Goal: Task Accomplishment & Management: Complete application form

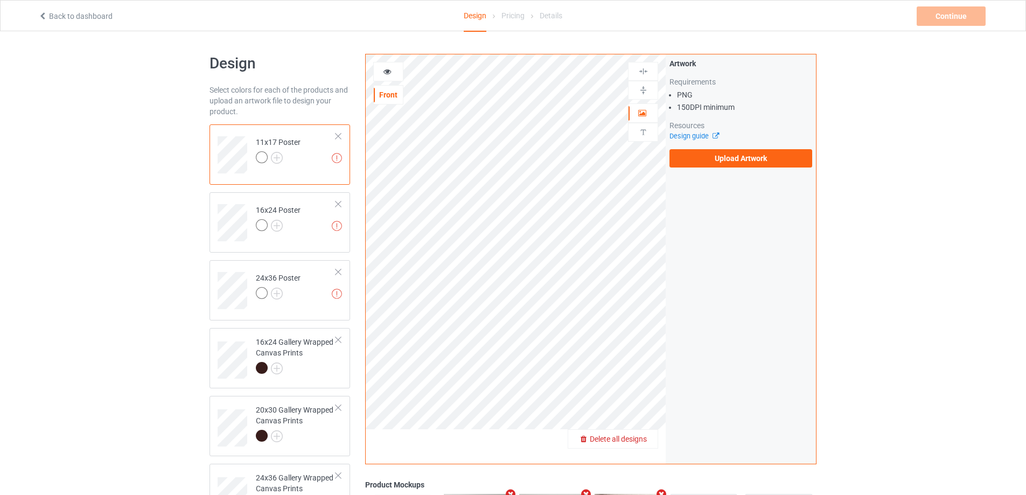
click at [638, 437] on span "Delete all designs" at bounding box center [618, 439] width 57 height 9
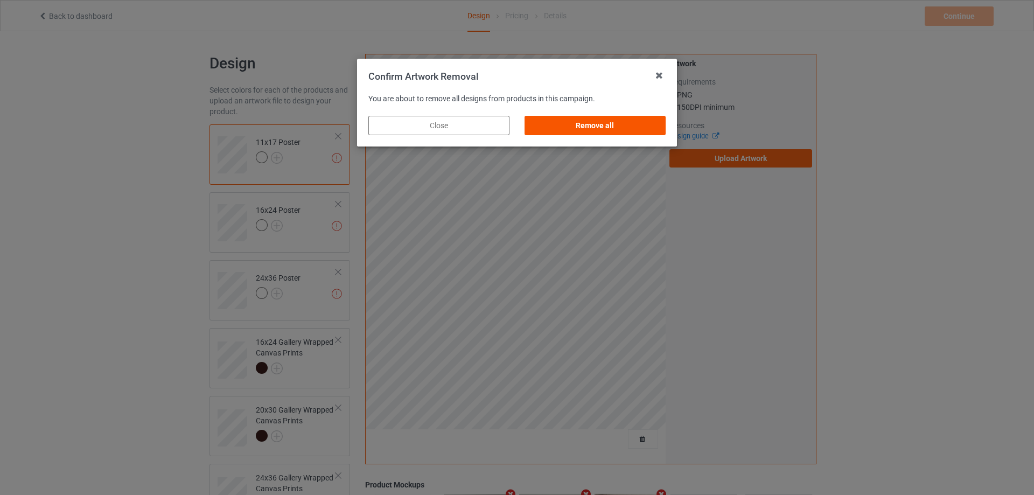
click at [588, 131] on div "Remove all" at bounding box center [595, 125] width 141 height 19
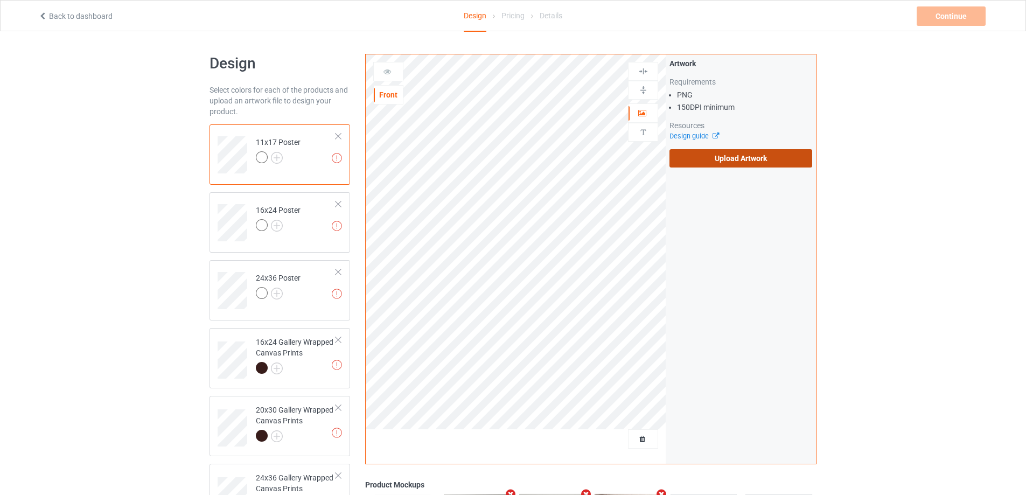
click at [694, 156] on label "Upload Artwork" at bounding box center [740, 158] width 143 height 18
click at [0, 0] on input "Upload Artwork" at bounding box center [0, 0] width 0 height 0
click at [751, 159] on label "Upload Artwork" at bounding box center [740, 158] width 143 height 18
click at [0, 0] on input "Upload Artwork" at bounding box center [0, 0] width 0 height 0
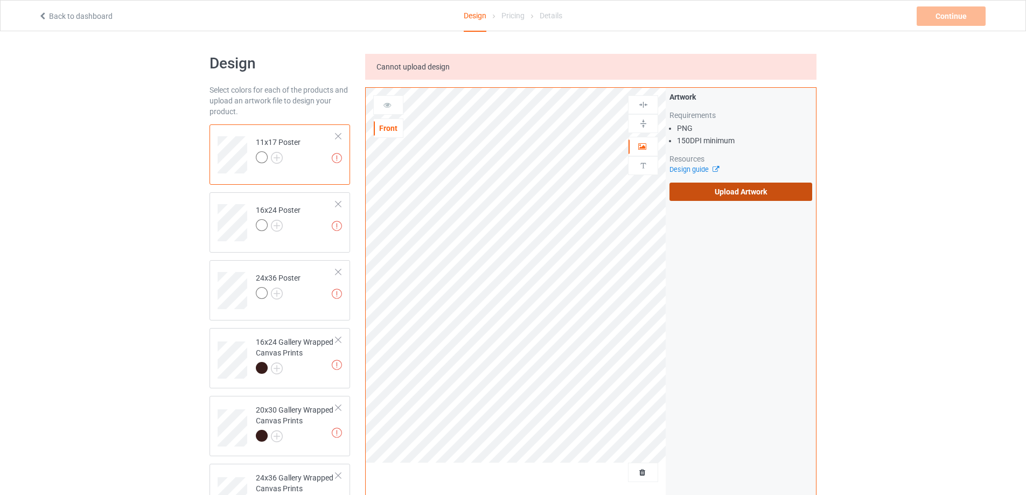
click at [725, 191] on label "Upload Artwork" at bounding box center [740, 192] width 143 height 18
click at [0, 0] on input "Upload Artwork" at bounding box center [0, 0] width 0 height 0
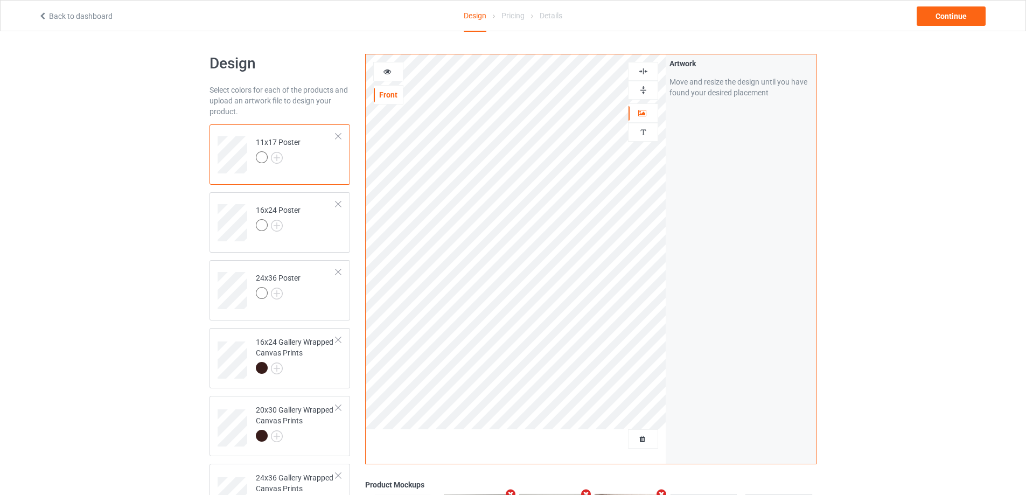
click at [644, 88] on img at bounding box center [643, 90] width 10 height 10
click at [644, 71] on img at bounding box center [643, 71] width 10 height 10
click at [644, 90] on img at bounding box center [643, 90] width 10 height 10
click at [640, 67] on img at bounding box center [643, 71] width 10 height 10
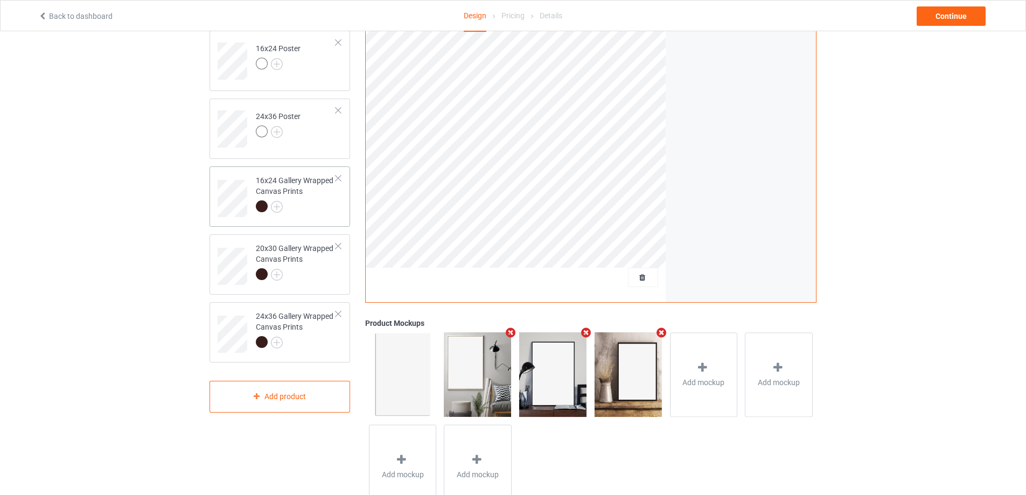
click at [315, 212] on div at bounding box center [296, 207] width 80 height 15
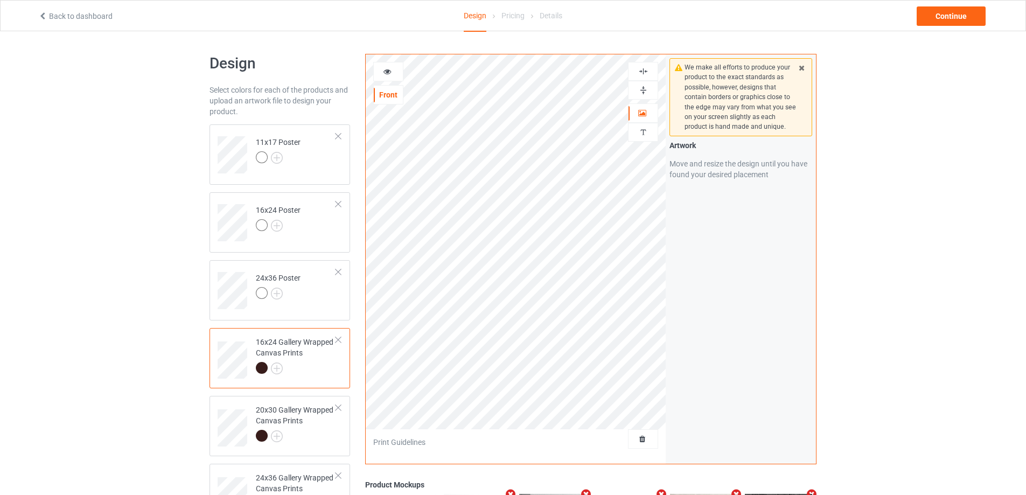
click at [644, 69] on img at bounding box center [643, 71] width 10 height 10
click at [641, 88] on img at bounding box center [643, 90] width 10 height 10
click at [383, 69] on icon at bounding box center [387, 70] width 9 height 8
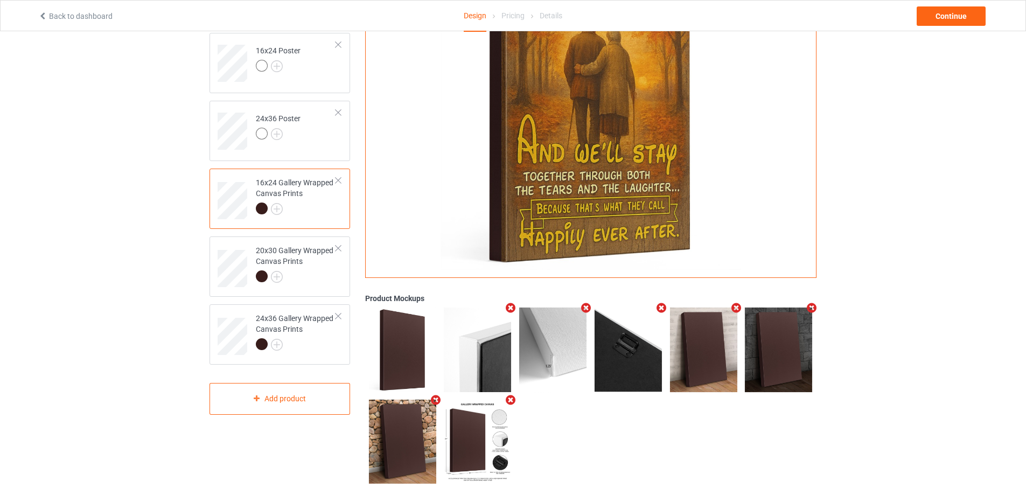
scroll to position [175, 0]
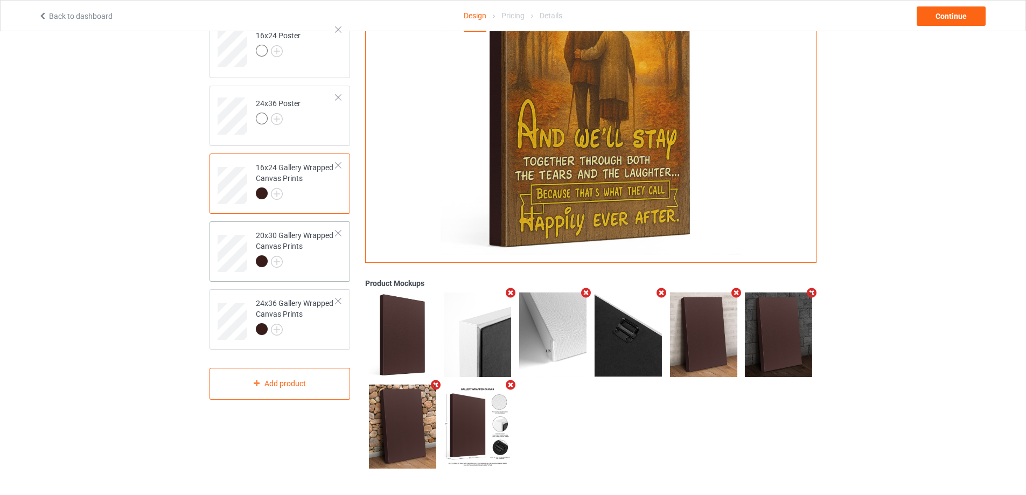
click at [302, 249] on div "20x30 Gallery Wrapped Canvas Prints" at bounding box center [296, 248] width 80 height 37
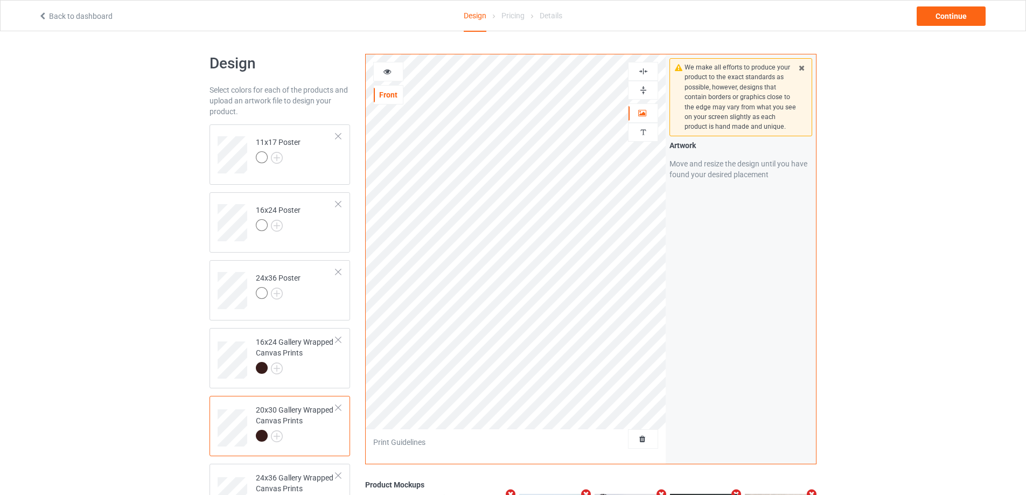
click at [644, 90] on img at bounding box center [643, 90] width 10 height 10
click at [639, 69] on img at bounding box center [643, 71] width 10 height 10
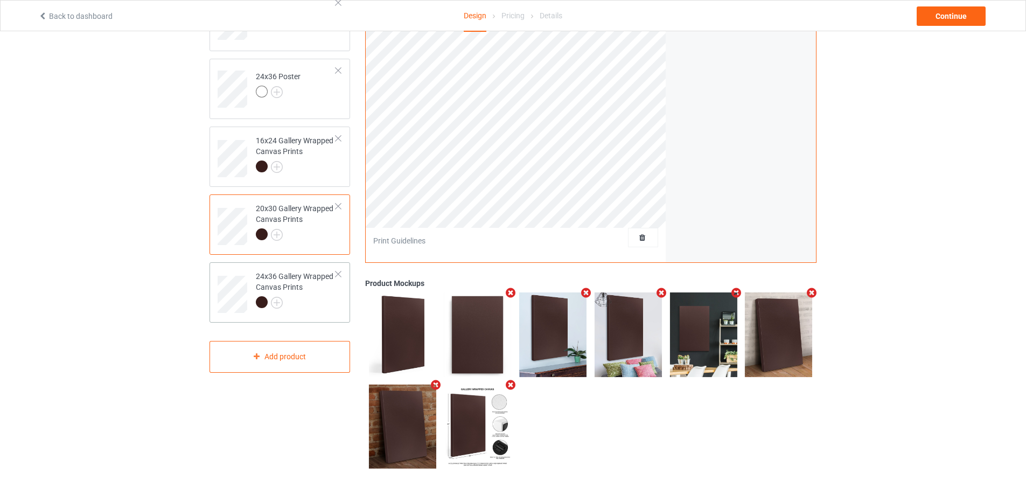
click at [311, 310] on div at bounding box center [296, 303] width 80 height 15
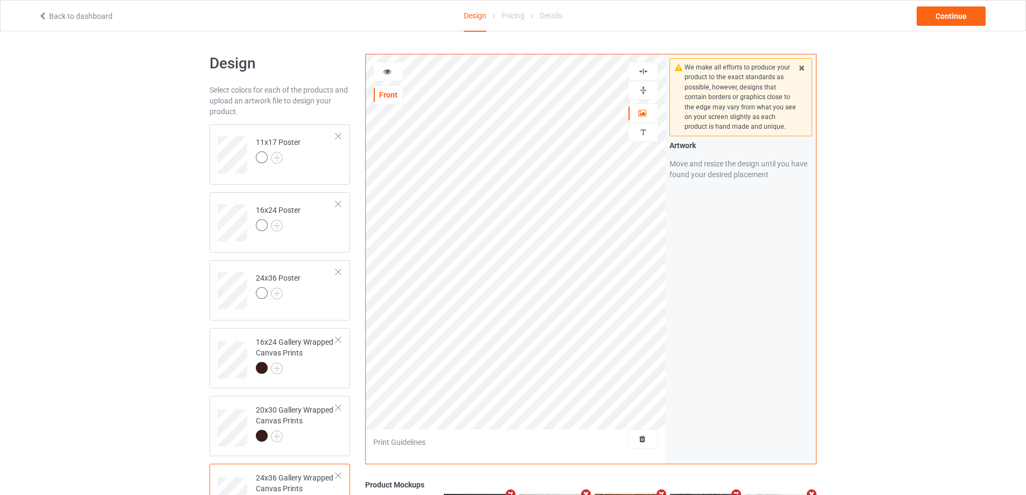
click at [644, 71] on img at bounding box center [643, 71] width 10 height 10
click at [642, 90] on img at bounding box center [643, 90] width 10 height 10
click at [972, 20] on div "Continue" at bounding box center [951, 15] width 69 height 19
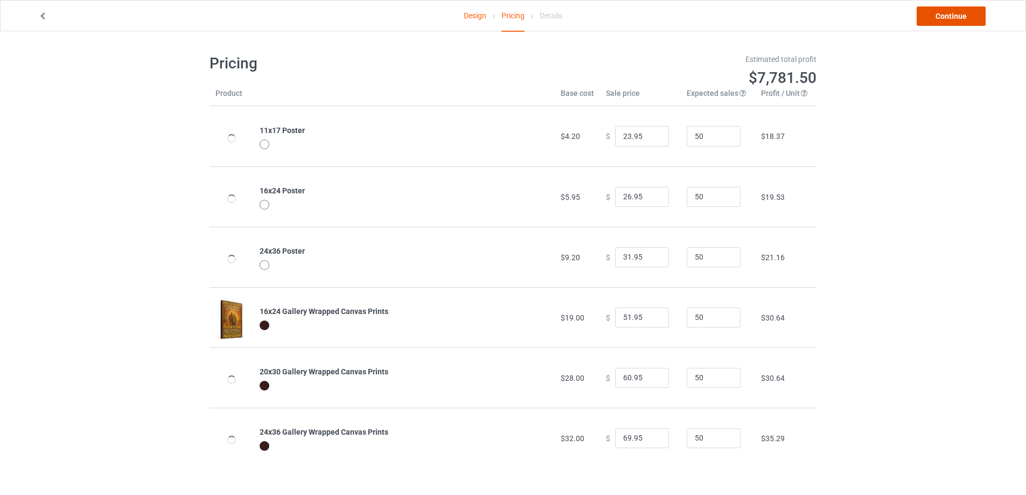
click at [959, 22] on link "Continue" at bounding box center [951, 15] width 69 height 19
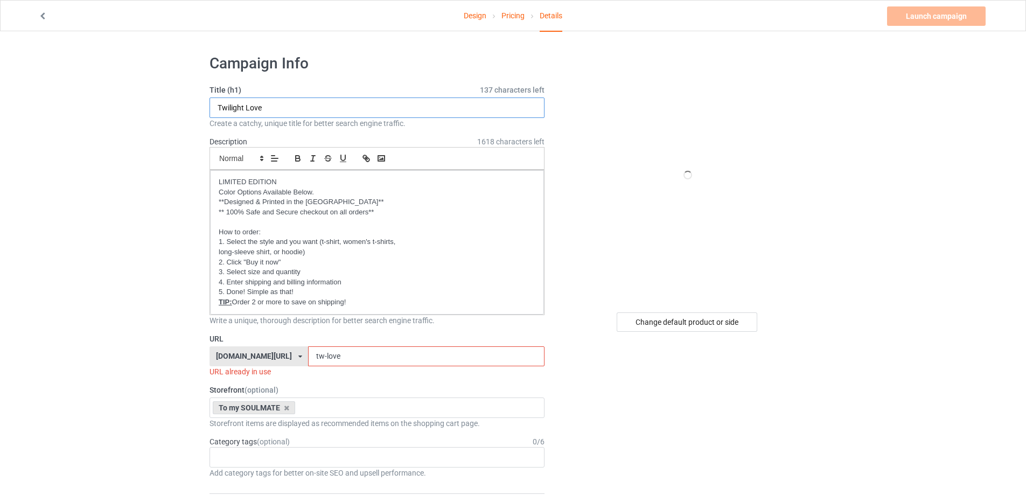
drag, startPoint x: 278, startPoint y: 107, endPoint x: 185, endPoint y: 104, distance: 93.2
type input "Happily ever after"
drag, startPoint x: 349, startPoint y: 353, endPoint x: 224, endPoint y: 345, distance: 125.8
click at [229, 347] on div "gift4family.com/ gift4family.com/ homely-gift.com/ homely-gift1960s.com/ teefuf…" at bounding box center [377, 356] width 335 height 20
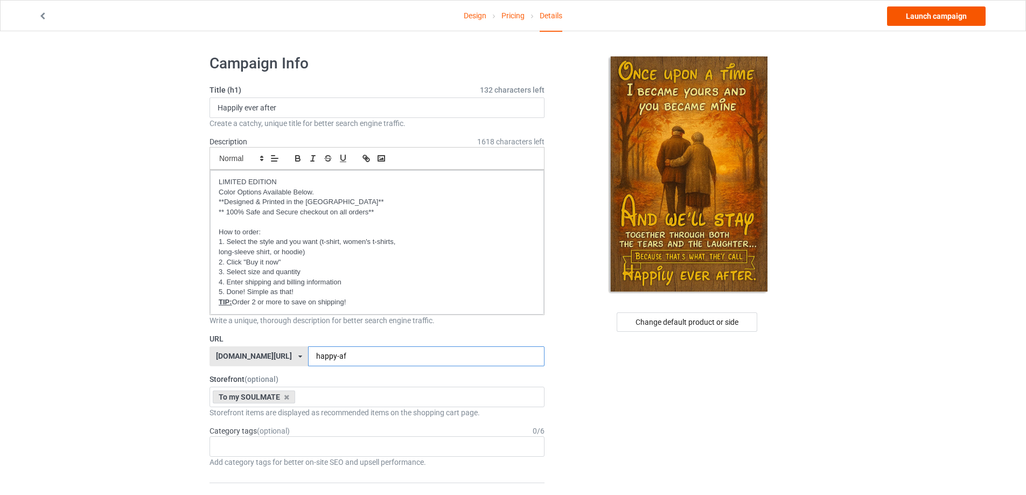
type input "happy-af"
click at [953, 13] on link "Launch campaign" at bounding box center [936, 15] width 99 height 19
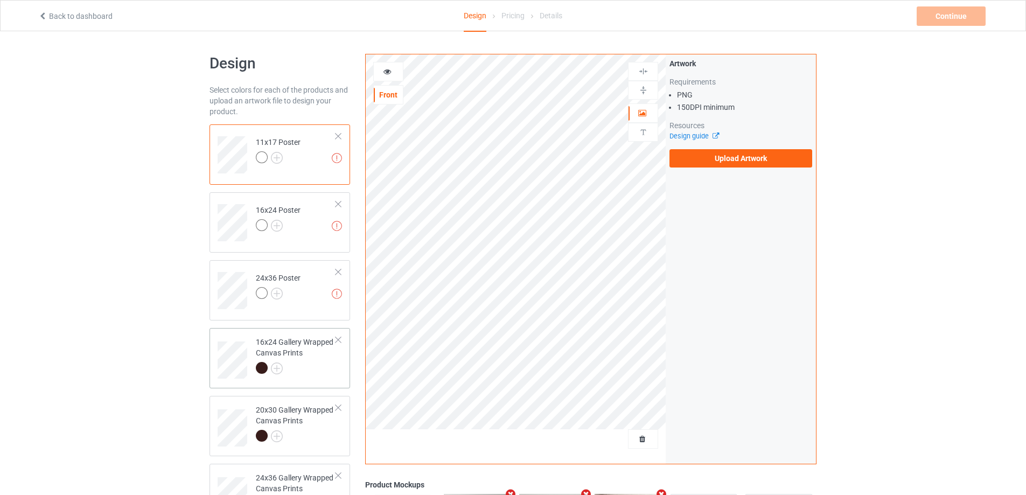
click at [306, 374] on div at bounding box center [296, 369] width 80 height 15
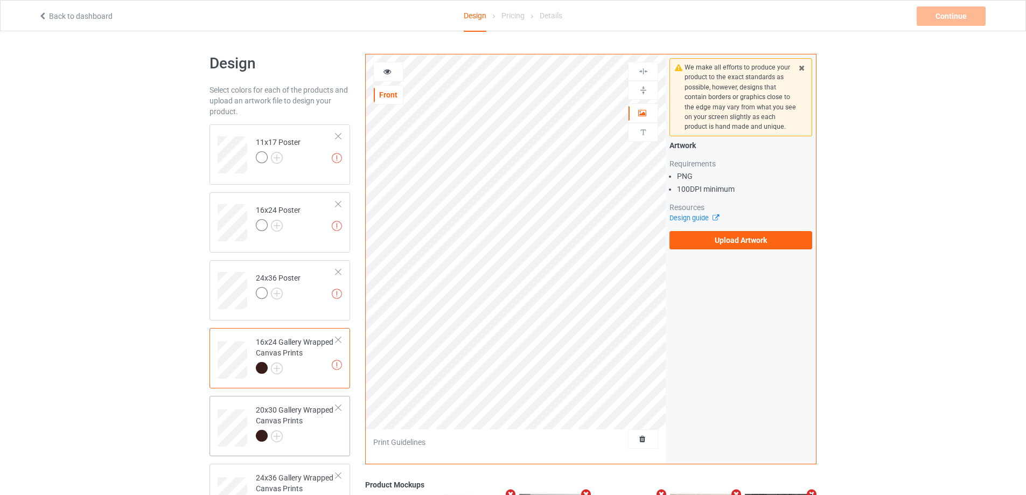
click at [315, 427] on div "20x30 Gallery Wrapped Canvas Prints" at bounding box center [296, 422] width 80 height 37
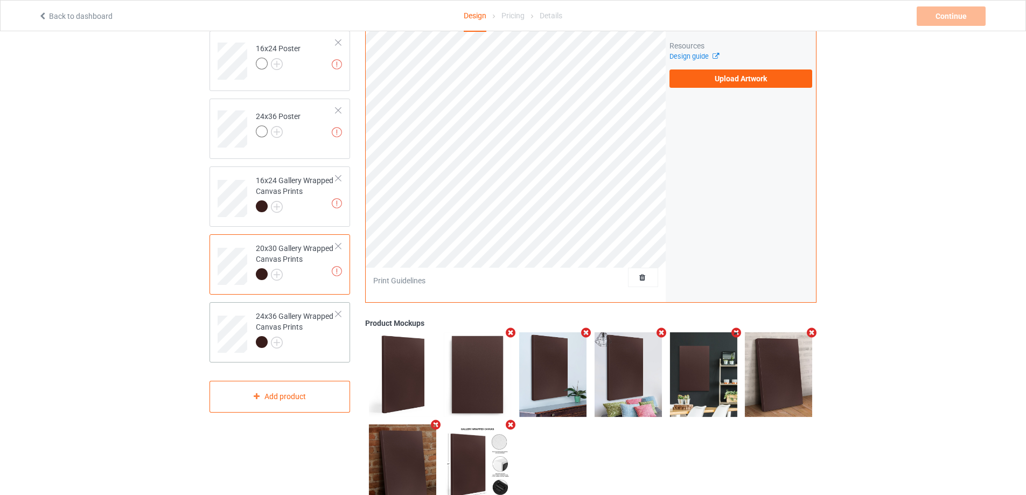
click at [309, 339] on div at bounding box center [296, 343] width 80 height 15
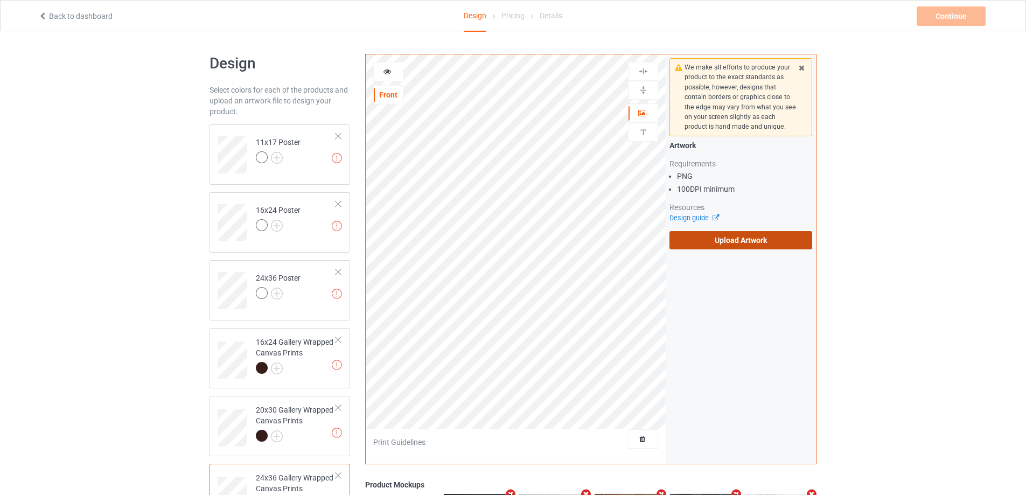
click at [745, 244] on label "Upload Artwork" at bounding box center [740, 240] width 143 height 18
click at [0, 0] on input "Upload Artwork" at bounding box center [0, 0] width 0 height 0
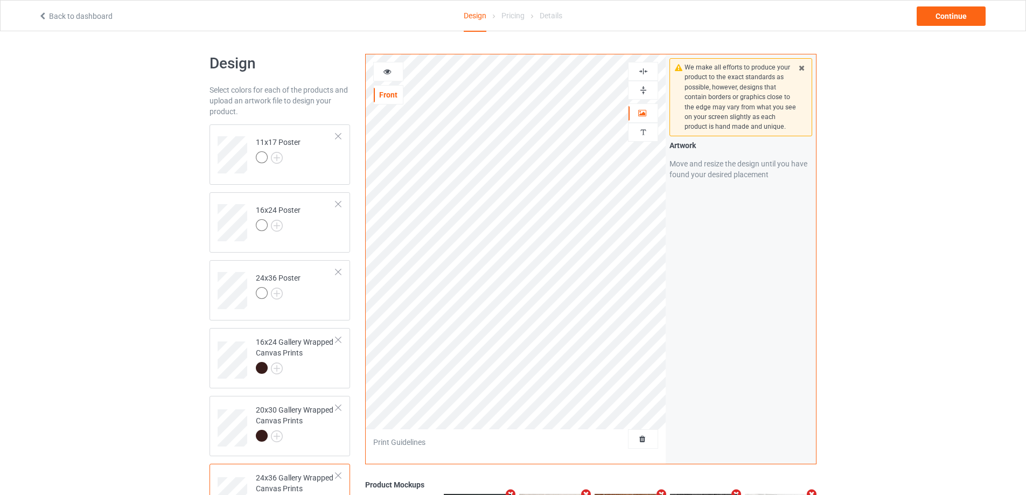
click at [645, 69] on img at bounding box center [643, 71] width 10 height 10
click at [643, 90] on img at bounding box center [643, 90] width 10 height 10
click at [646, 72] on img at bounding box center [643, 71] width 10 height 10
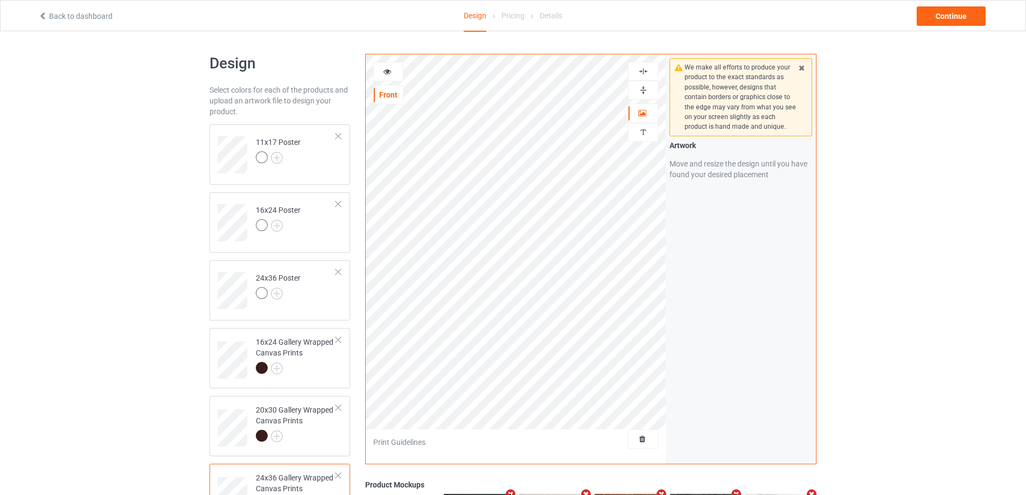
click at [646, 72] on img at bounding box center [643, 71] width 10 height 10
click at [309, 350] on div "16x24 Gallery Wrapped Canvas Prints" at bounding box center [296, 355] width 80 height 37
click at [642, 73] on img at bounding box center [643, 71] width 10 height 10
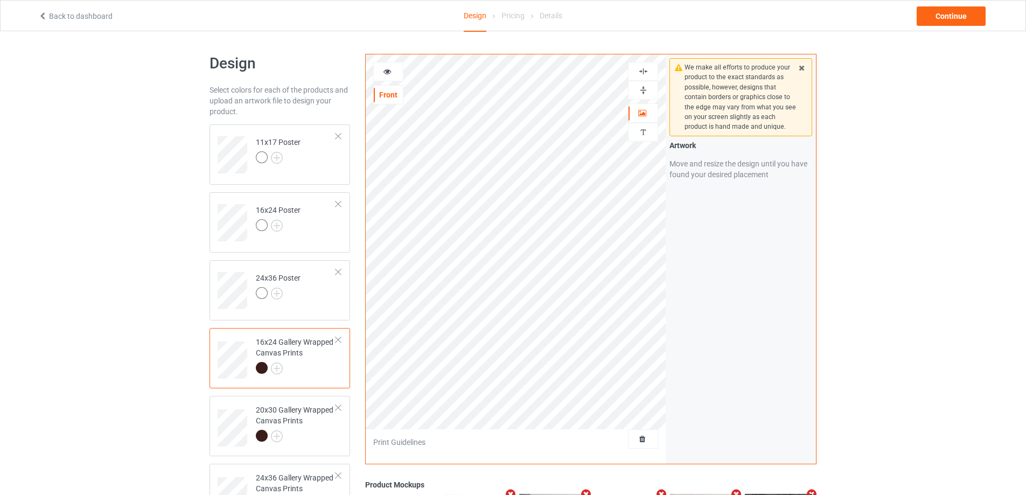
click at [643, 70] on img at bounding box center [643, 71] width 10 height 10
click at [643, 69] on img at bounding box center [643, 71] width 10 height 10
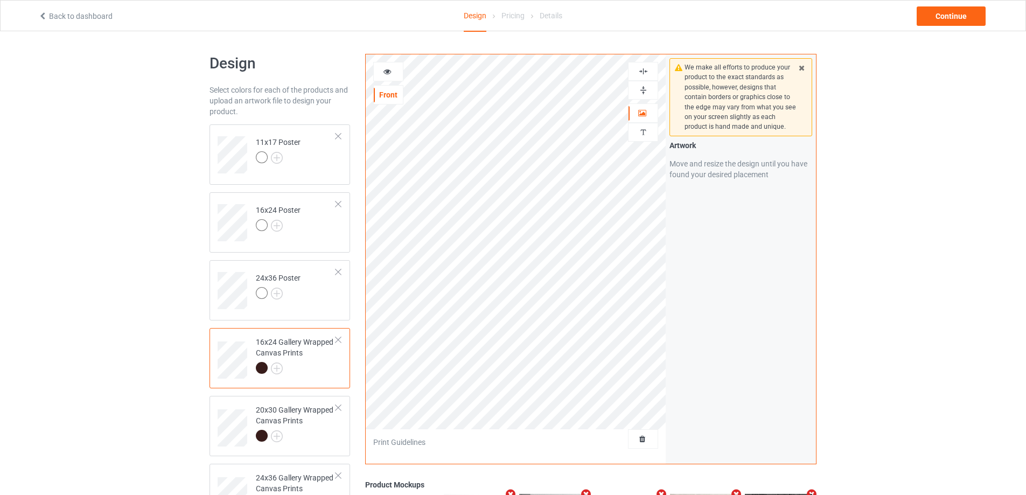
click at [643, 69] on img at bounding box center [643, 71] width 10 height 10
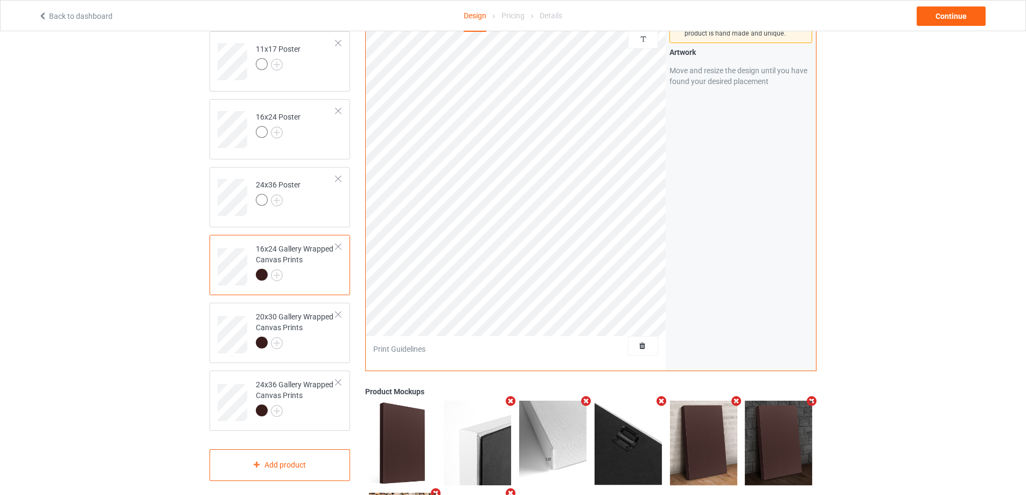
scroll to position [162, 0]
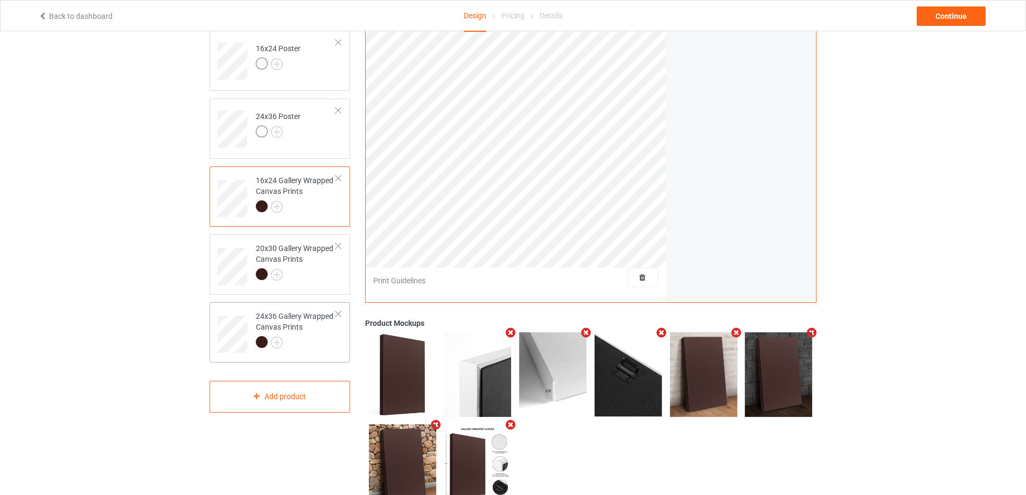
click at [309, 347] on div at bounding box center [296, 343] width 80 height 15
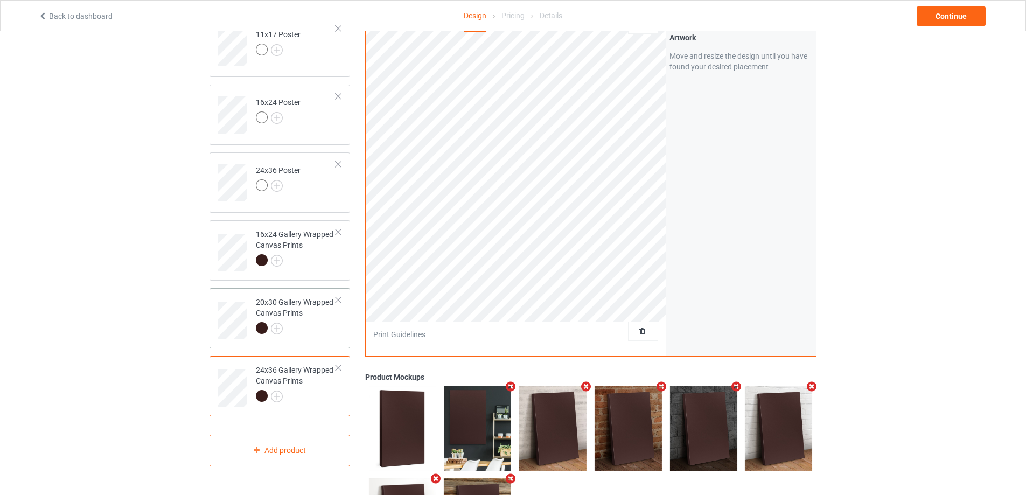
click at [313, 332] on div at bounding box center [296, 329] width 80 height 15
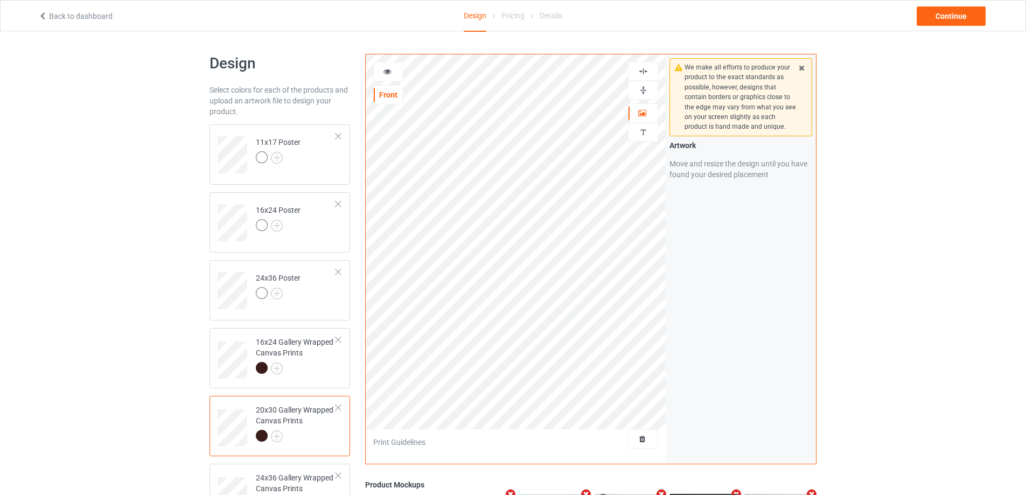
click at [643, 71] on img at bounding box center [643, 71] width 10 height 10
click at [319, 166] on td "11x17 Poster" at bounding box center [296, 151] width 92 height 45
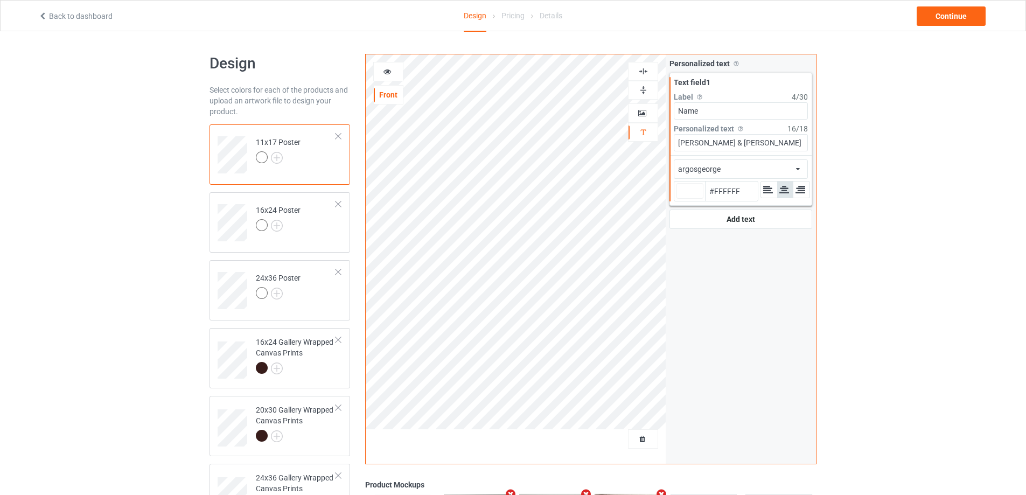
click at [691, 196] on div at bounding box center [689, 191] width 27 height 16
click at [691, 199] on input "#ffffff" at bounding box center [689, 206] width 27 height 15
type input "#e4c469"
type input "#E4C469"
type input "#fbdd88"
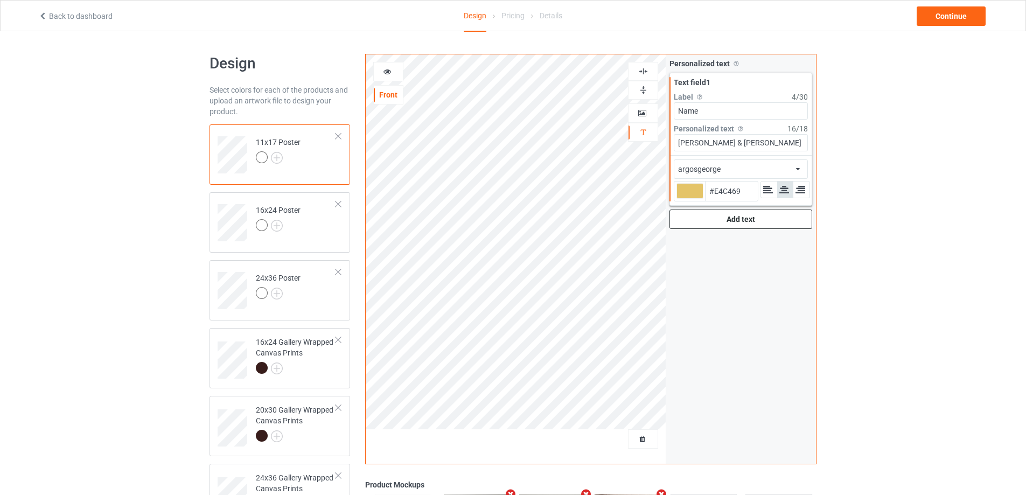
type input "#FBDD88"
type input "#fbdc89"
type input "#FBDC89"
type input "#f5d88a"
type input "#F5D88A"
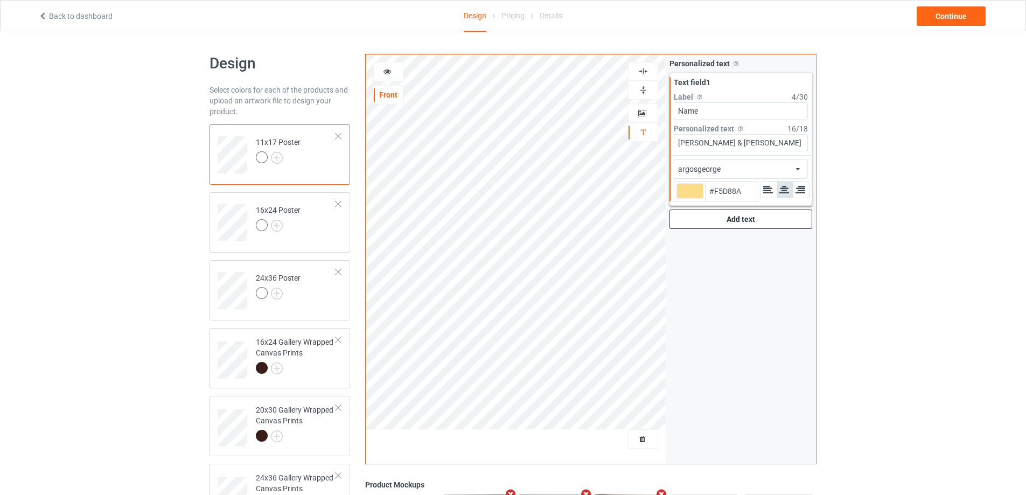
type input "#f4d88a"
type input "#F4D88A"
type input "#f2d78c"
type input "#F2D78C"
type input "#f0d58a"
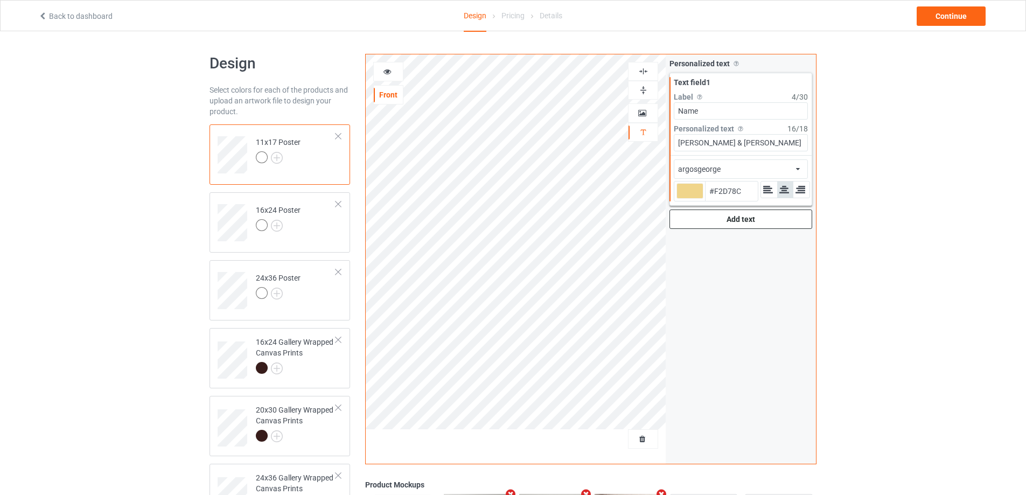
type input "#F0D58A"
type input "#f0d68e"
type input "#F0D68E"
type input "#fde6a5"
type input "#FDE6A5"
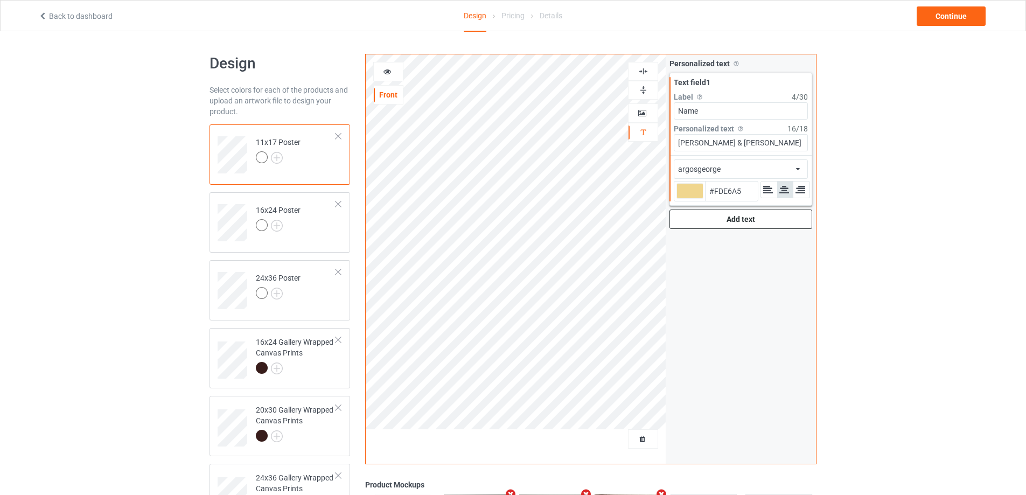
type input "#ffe8a8"
type input "#FFE8A8"
type input "#ffe9ad"
type input "#FFE9AD"
type input "#f1cc5b"
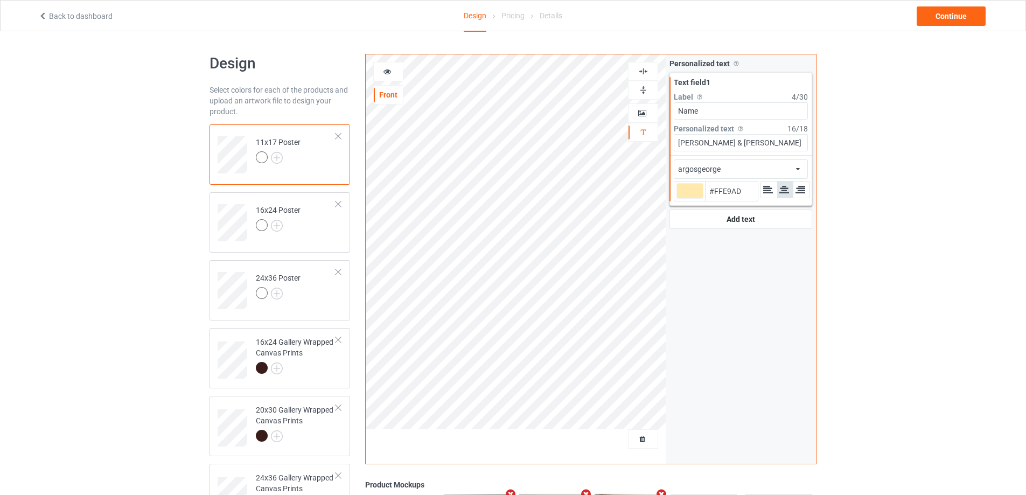
type input "#F1CC5B"
click at [686, 188] on div at bounding box center [689, 191] width 27 height 16
click at [686, 199] on input "#f1cc5b" at bounding box center [689, 206] width 27 height 15
type input "#f9dc85"
type input "#F9DC85"
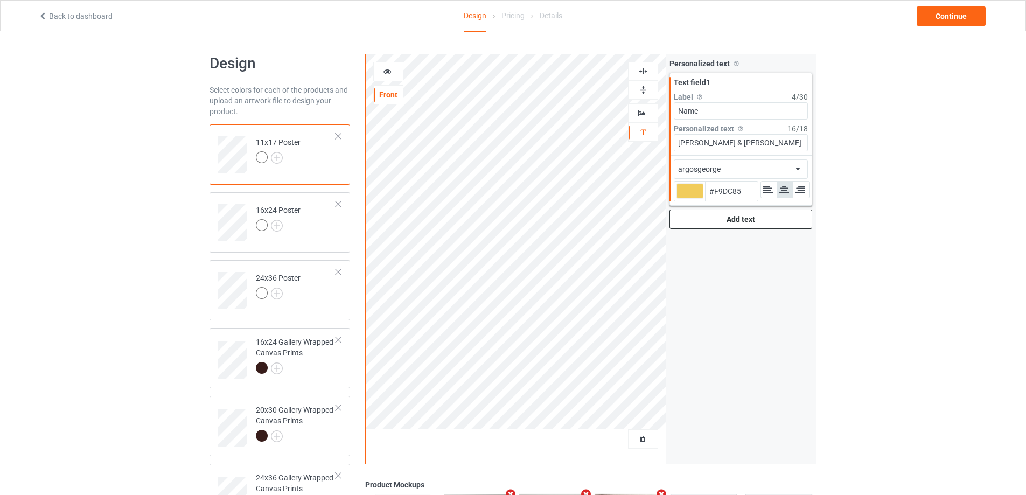
type input "#f9db80"
type input "#F9DB80"
type input "#fbdd83"
type input "#FBDD83"
type input "#fdde81"
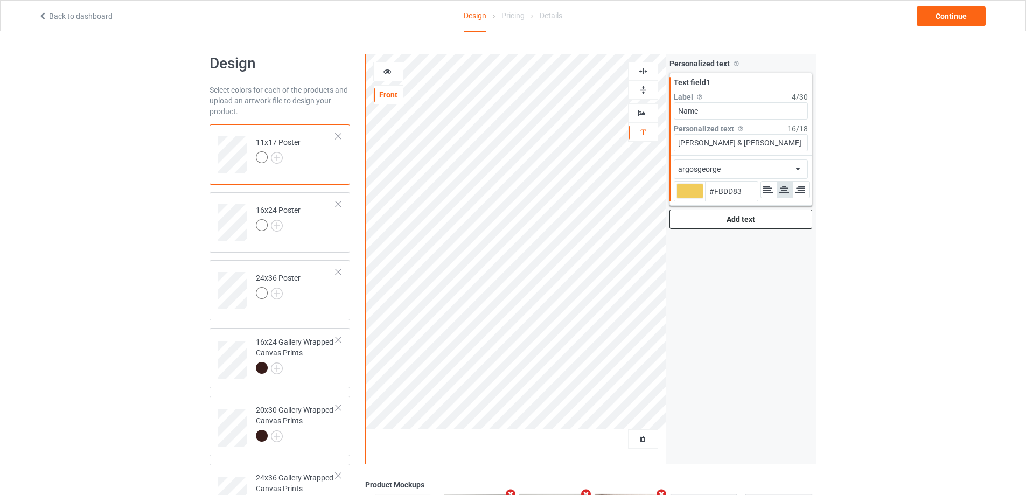
type input "#FDDE81"
type input "#ffe085"
type input "#FFE085"
type input "#ffe28a"
type input "#FFE28A"
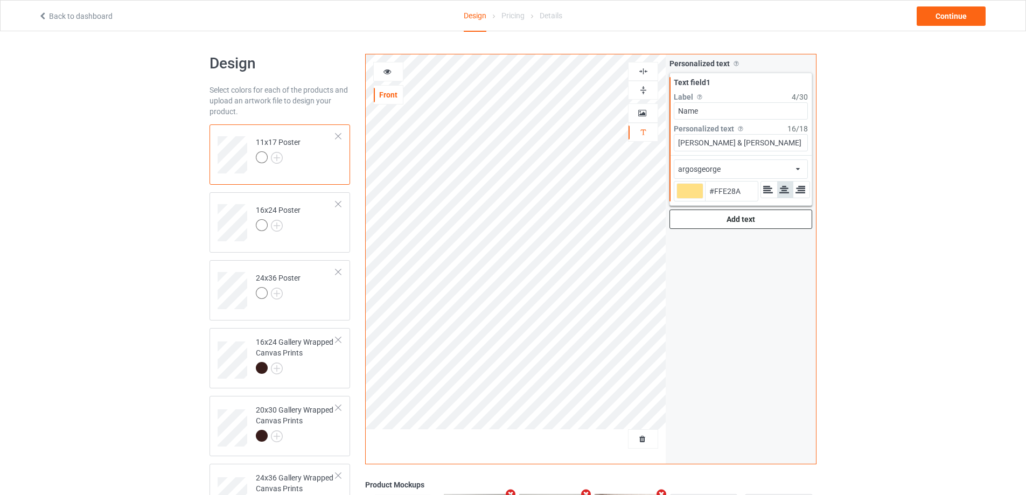
type input "#ffe38f"
type input "#FFE38F"
type input "#ffe79e"
type input "#FFE79E"
type input "#ffe9a8"
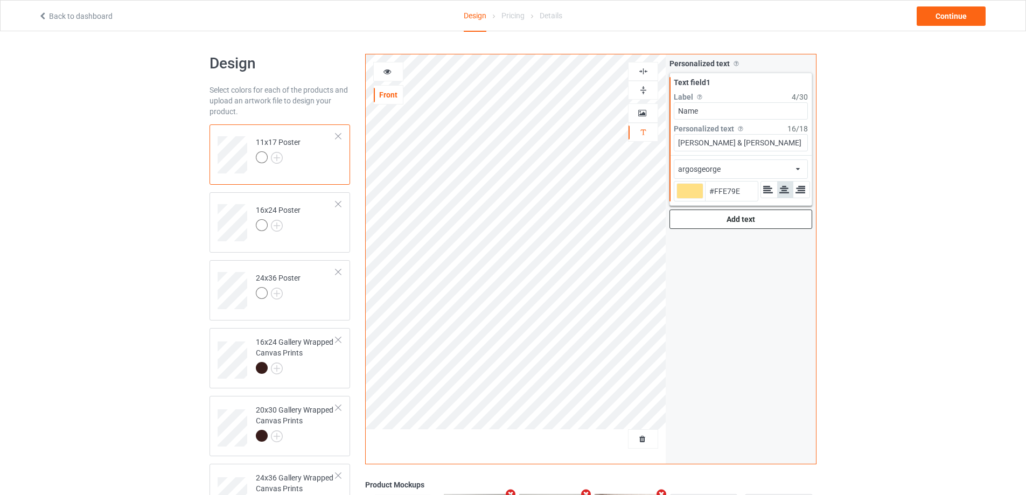
type input "#FFE9A8"
type input "#ffecb3"
type input "#FFECB3"
type input "#ffedb8"
type input "#FFEDB8"
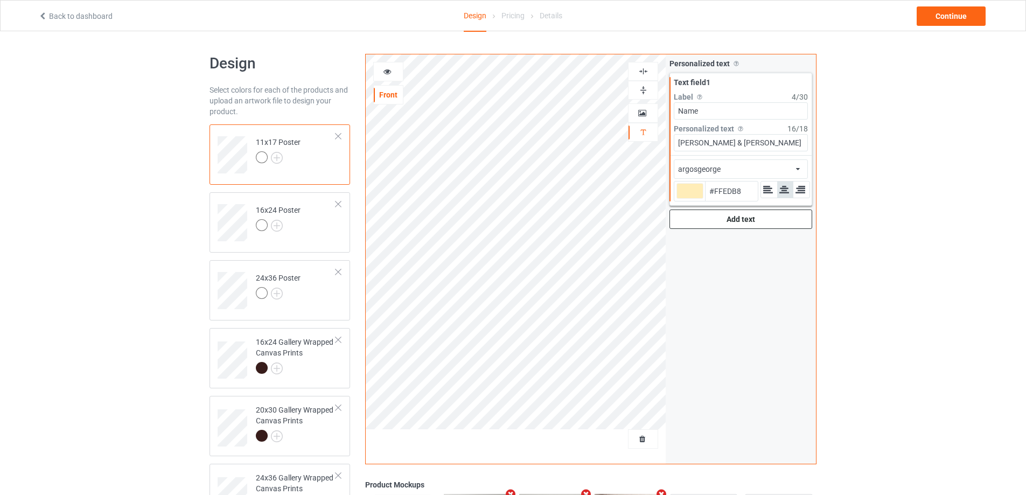
type input "#ffeebd"
type input "#FFEEBD"
type input "#fff0c2"
type input "#FFF0C2"
type input "#fff2cc"
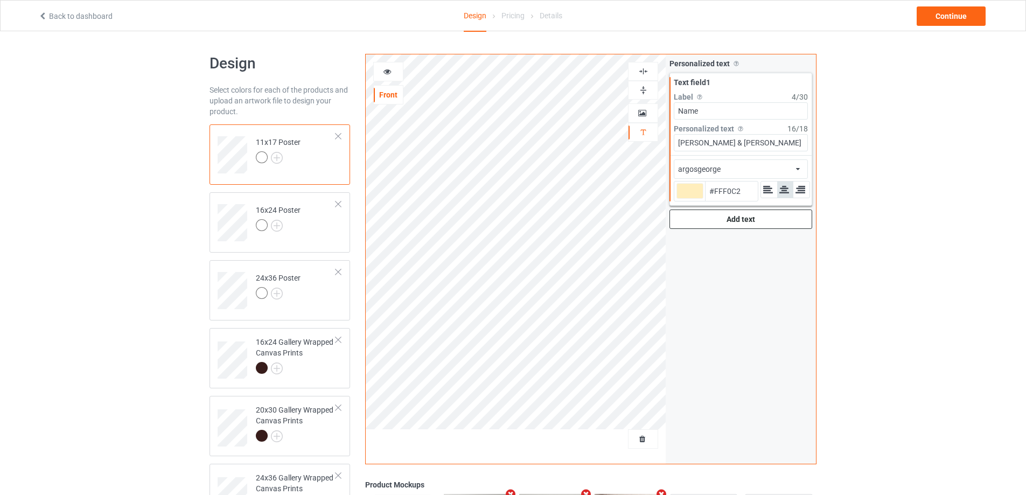
type input "#FFF2CC"
type input "#fff4d1"
type input "#FFF4D1"
type input "#fff5d6"
type input "#FFF5D6"
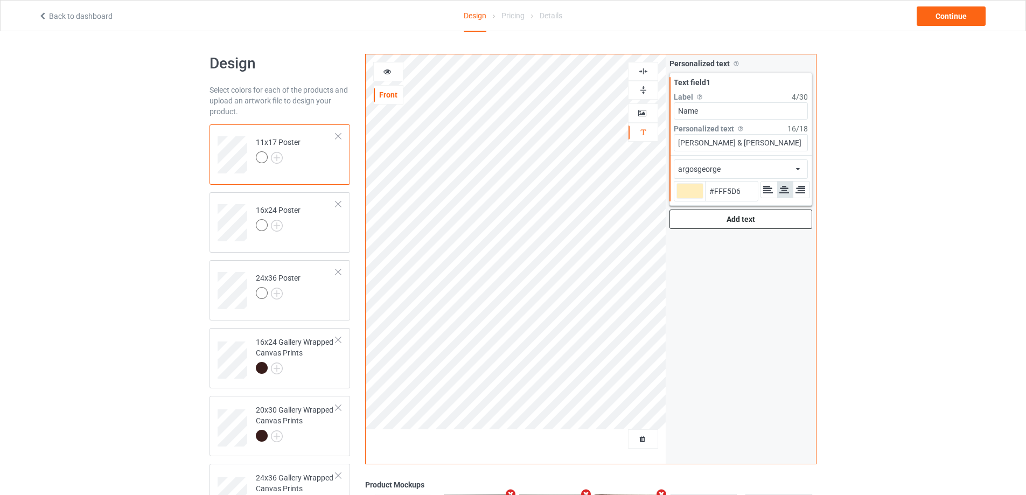
type input "#fff6db"
type input "#FFF6DB"
type input "#fff7e0"
type input "#FFF7E0"
type input "#fffbf0"
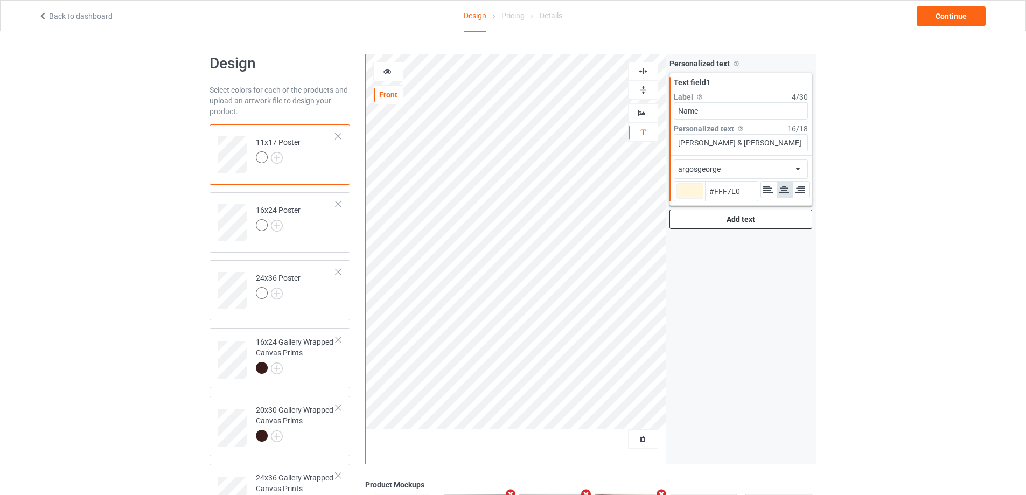
type input "#FFFBF0"
type input "#fffefa"
type input "#FFFEFA"
type input "#ffffff"
type input "#FFFFFF"
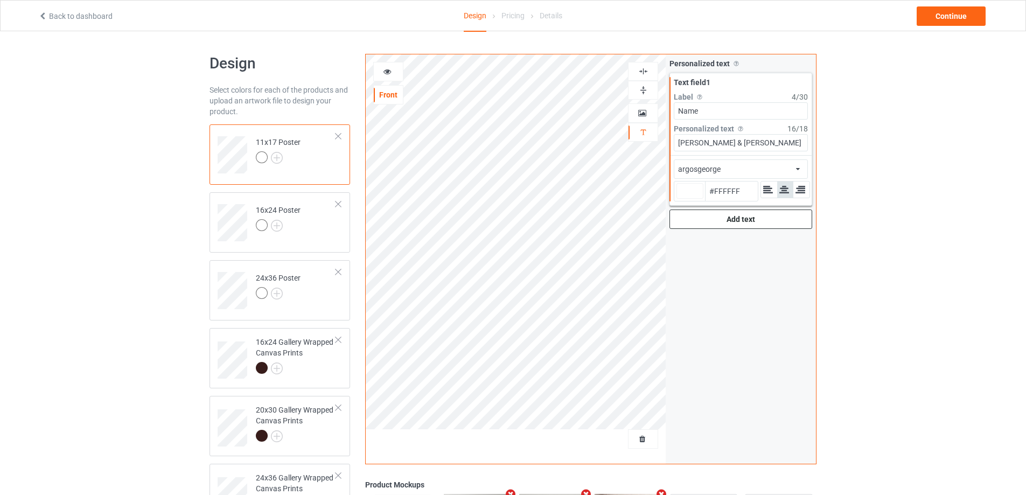
type input "#fffcf5"
type input "#FFFCF5"
type input "#fffaeb"
type input "#FFFAEB"
type input "#fff6db"
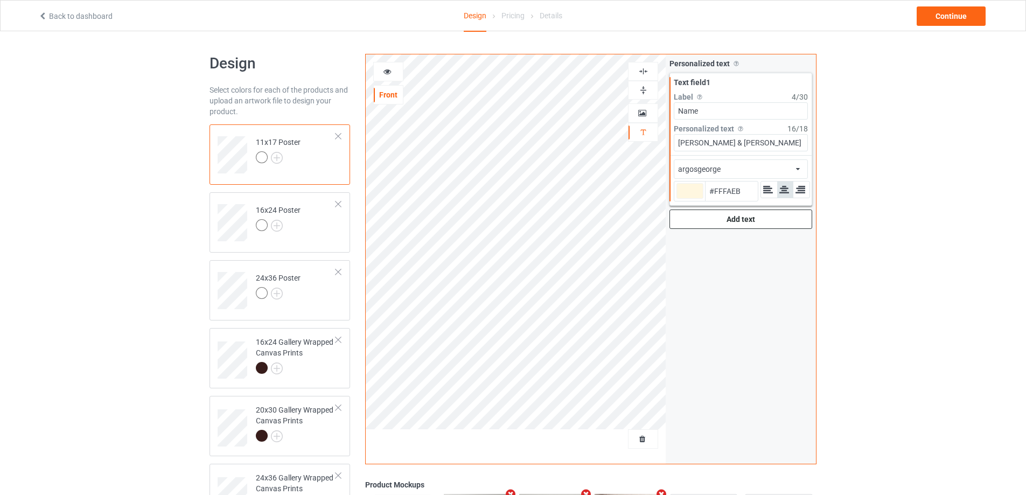
type input "#FFF6DB"
type input "#fff5d6"
type input "#FFF5D6"
type input "#fff4d1"
type input "#FFF4D1"
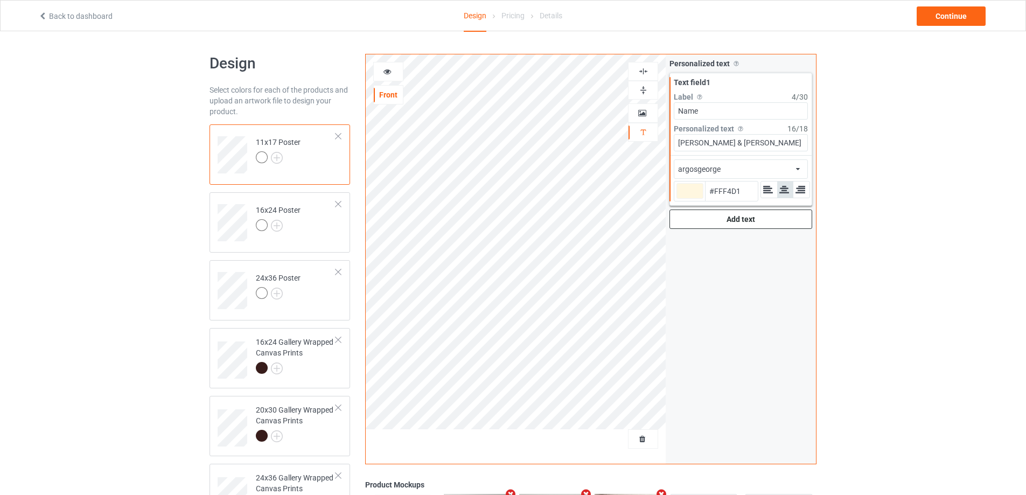
type input "#fff2cc"
type input "#FFF2CC"
type input "#fff1c7"
type input "#FFF1C7"
type input "#fff0c2"
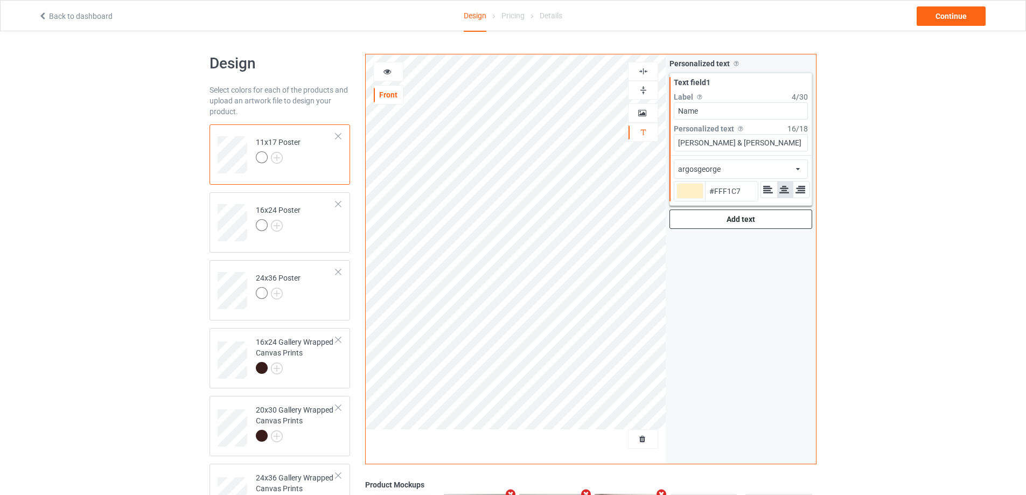
type input "#FFF0C2"
type input "#ffeebd"
type input "#FFEEBD"
type input "#ffedb8"
type input "#FFEDB8"
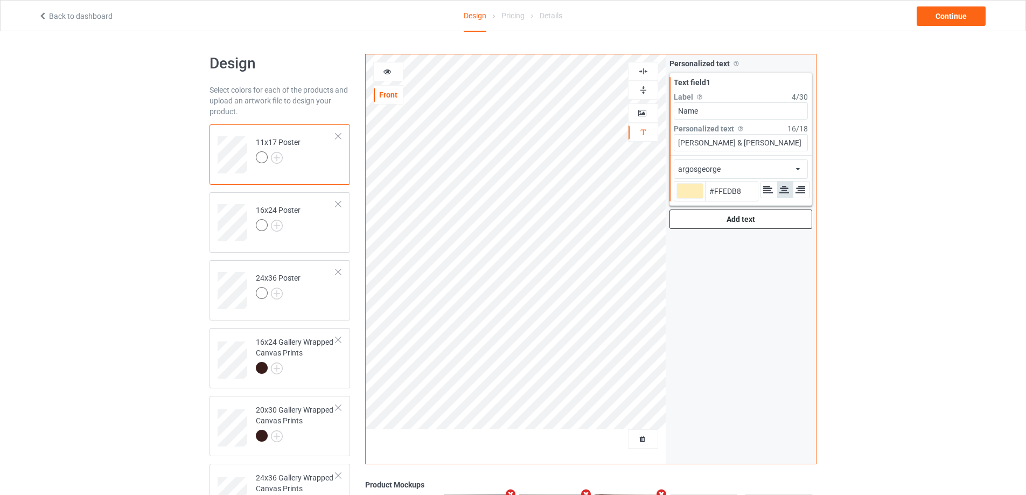
type input "#ffecb3"
type input "#FFECB3"
type input "#ffebad"
type input "#FFEBAD"
type input "#ffe9a8"
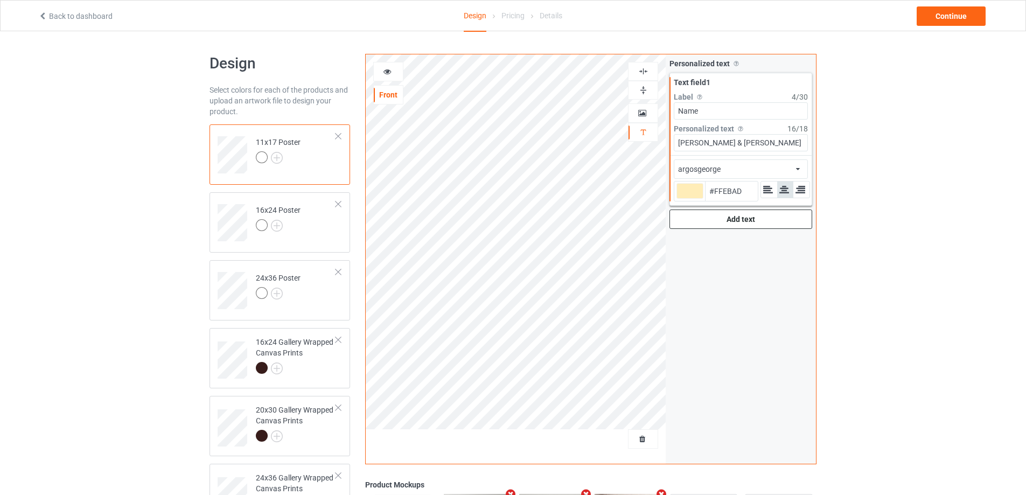
type input "#FFE9A8"
type input "#ffe8a3"
type input "#FFE8A3"
type input "#ffe79e"
type input "#FFE79E"
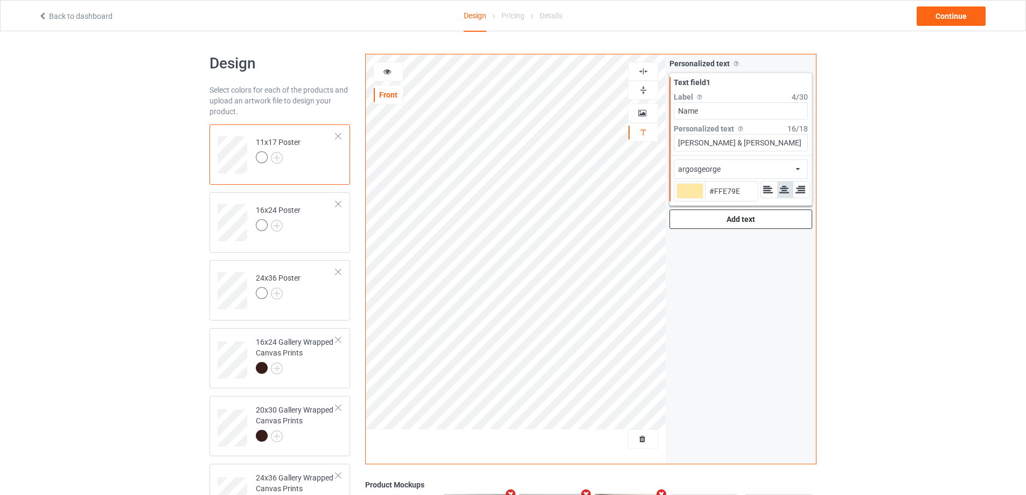
type input "#ffe699"
type input "#FFE699"
type input "#ffe494"
type input "#FFE494"
type input "#ffe38f"
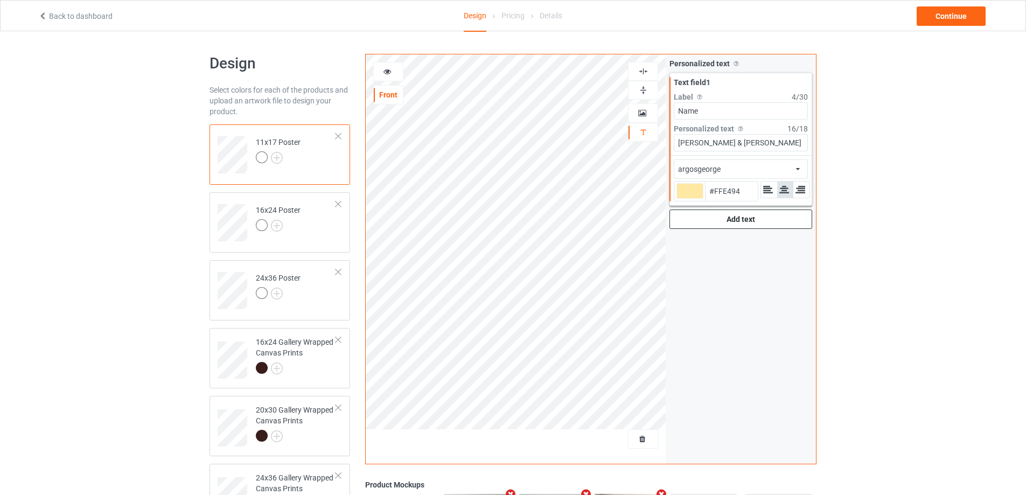
type input "#FFE38F"
type input "#ffe28a"
type input "#FFE28A"
type input "#ffe085"
type input "#FFE085"
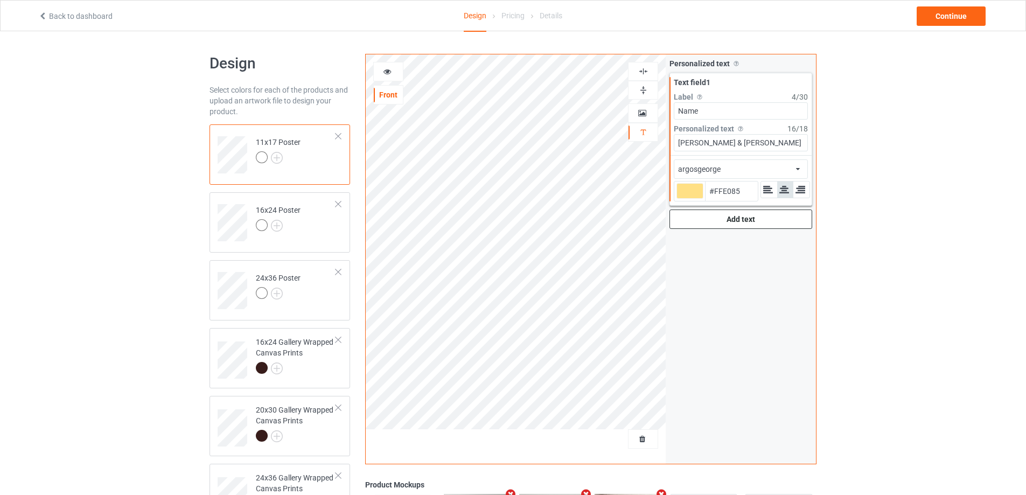
type input "#ffdf80"
type input "#FFDF80"
type input "#ffde7a"
type input "#FFDE7A"
type input "#ffdd75"
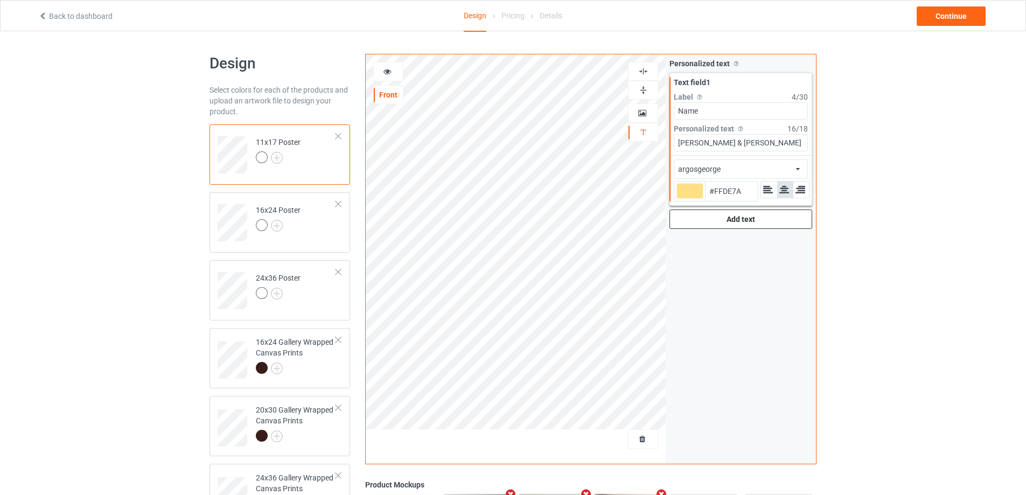
type input "#FFDD75"
type input "#ffde7a"
type input "#FFDE7A"
type input "#ffdf80"
type input "#FFDF80"
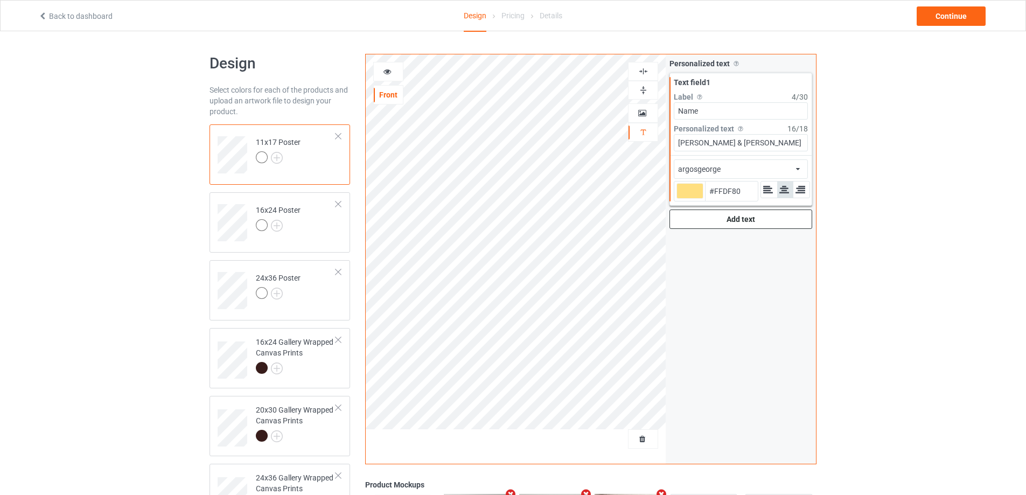
type input "#ffe085"
type input "#FFE085"
type input "#ffe28a"
type input "#FFE28A"
type input "#ffe38f"
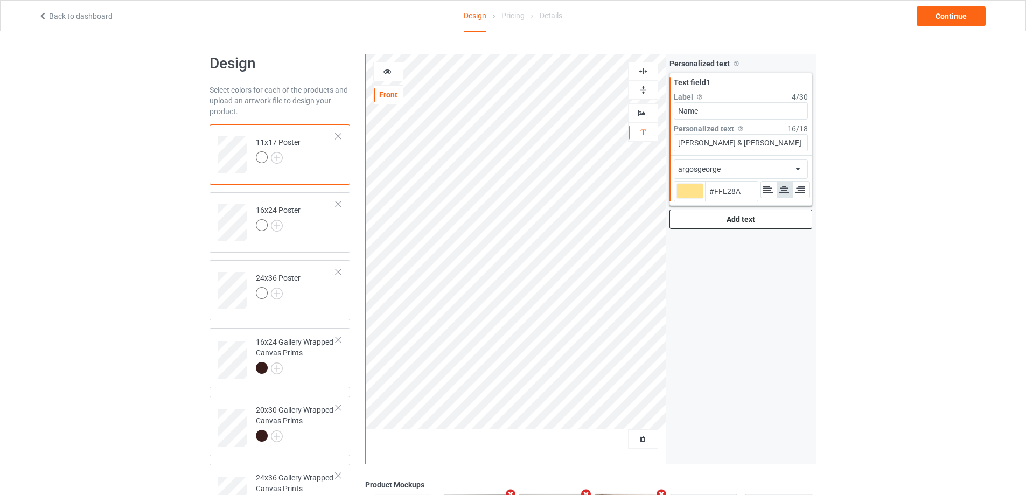
type input "#FFE38F"
type input "#ffe494"
type input "#FFE494"
click at [329, 165] on td "11x17 Poster" at bounding box center [296, 151] width 92 height 45
type input "#ffe494"
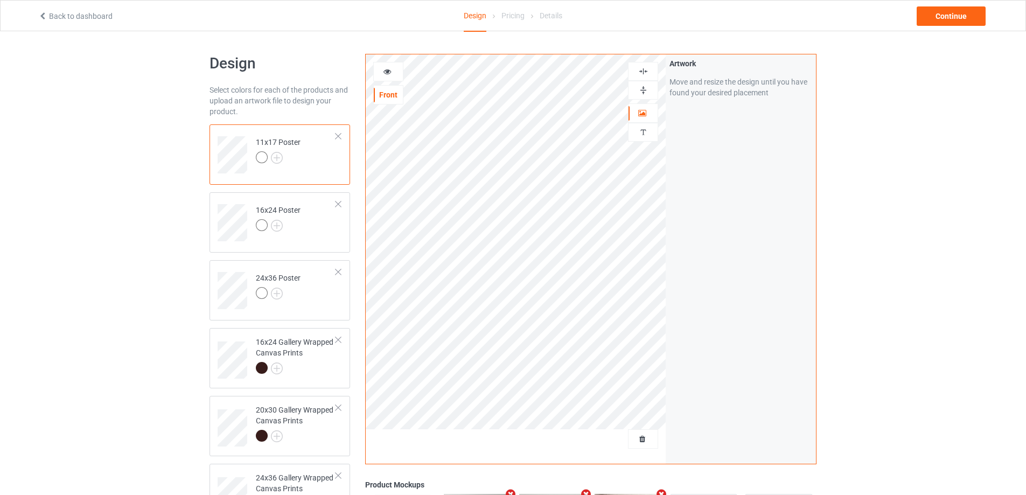
click at [643, 88] on img at bounding box center [643, 90] width 10 height 10
click at [643, 74] on img at bounding box center [643, 71] width 10 height 10
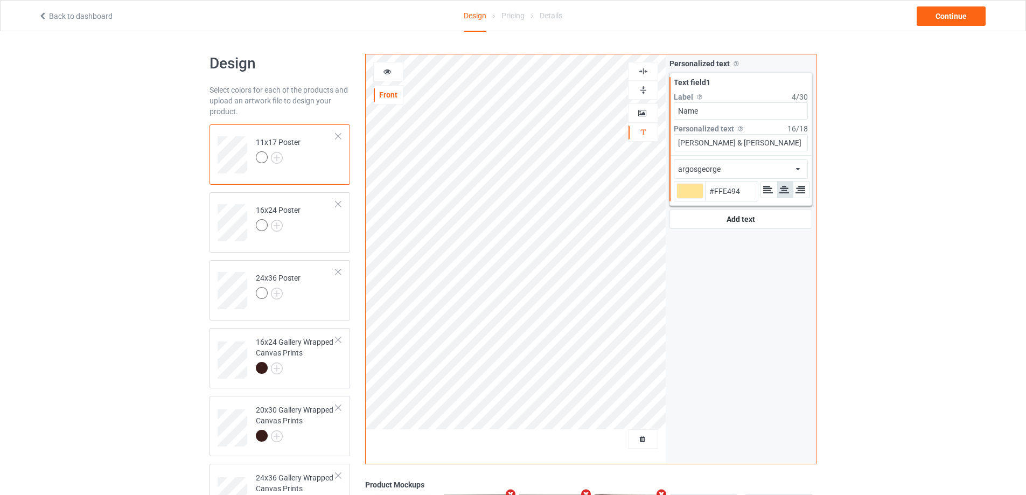
scroll to position [54, 0]
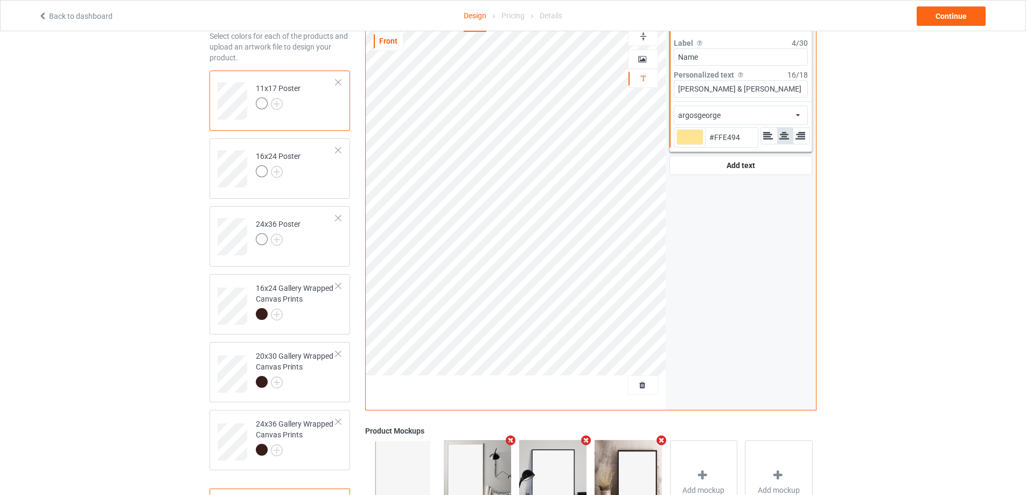
type input "#ffe494"
click at [318, 307] on div "16x24 Gallery Wrapped Canvas Prints" at bounding box center [296, 301] width 80 height 37
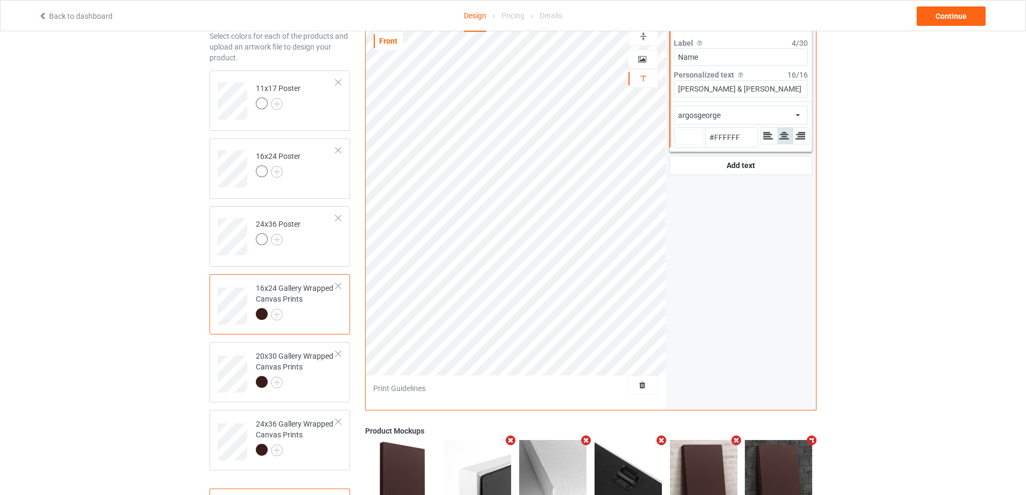
click at [688, 138] on div at bounding box center [689, 137] width 27 height 16
click at [688, 145] on input "#ffffff" at bounding box center [689, 152] width 27 height 15
type input "#fbeb70"
type input "#FBEB70"
type input "#fbeb70"
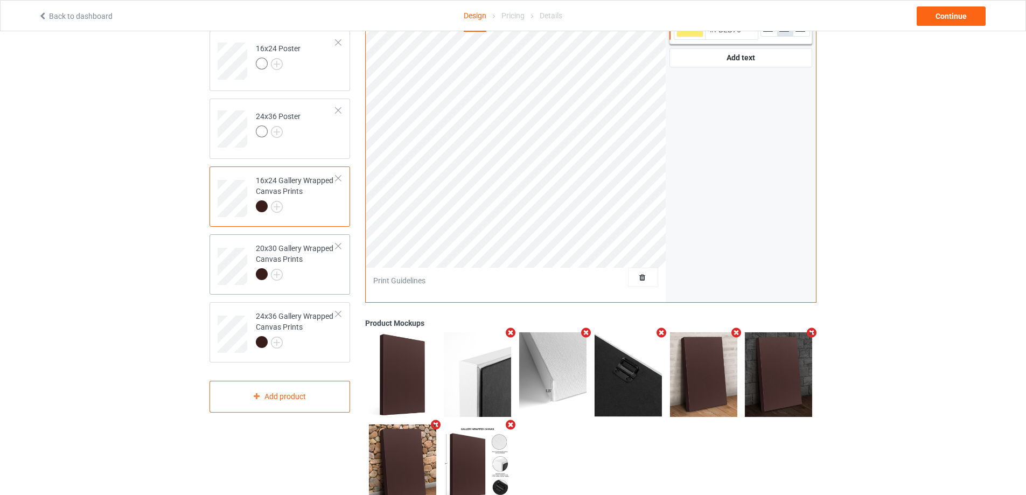
click at [323, 282] on div at bounding box center [296, 275] width 80 height 15
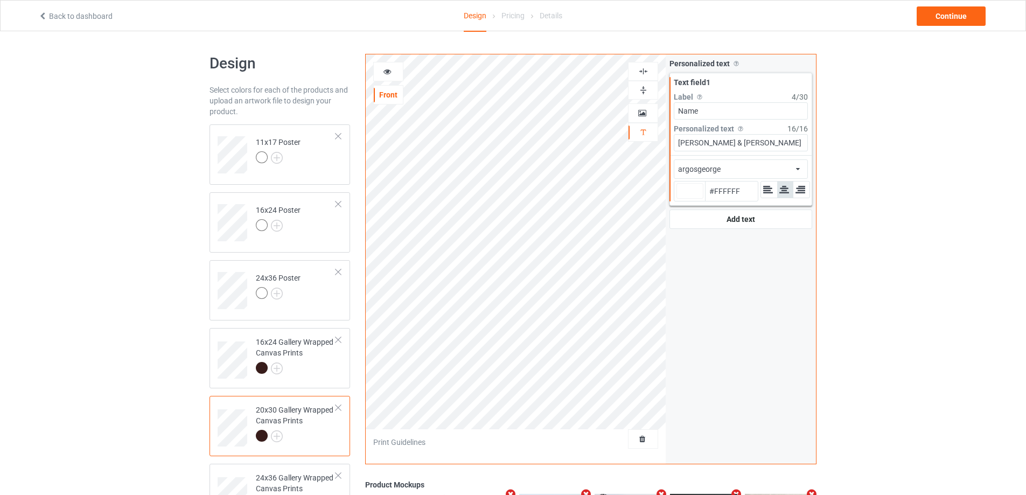
click at [693, 190] on div at bounding box center [689, 191] width 27 height 16
click at [693, 199] on input "#ffffff" at bounding box center [689, 206] width 27 height 15
type input "#f8f779"
type input "#F8F779"
type input "#f8f779"
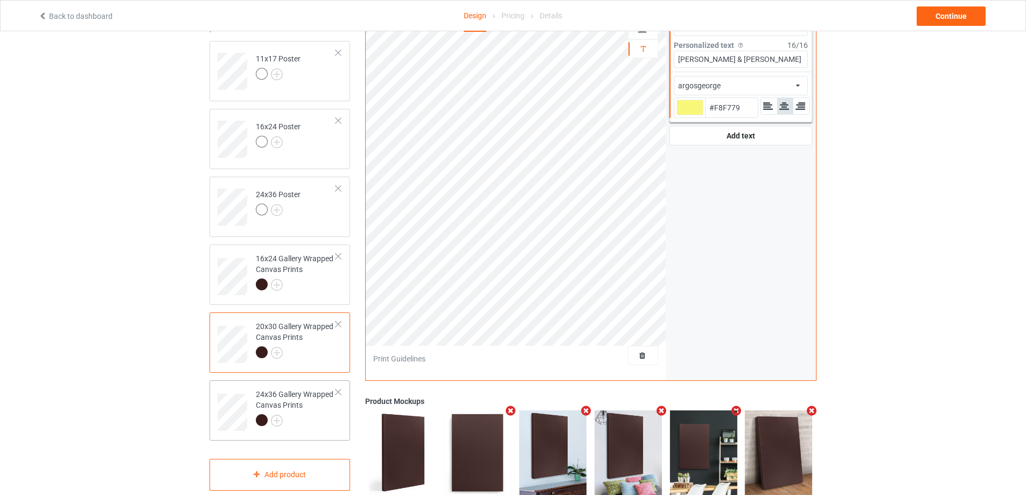
scroll to position [201, 0]
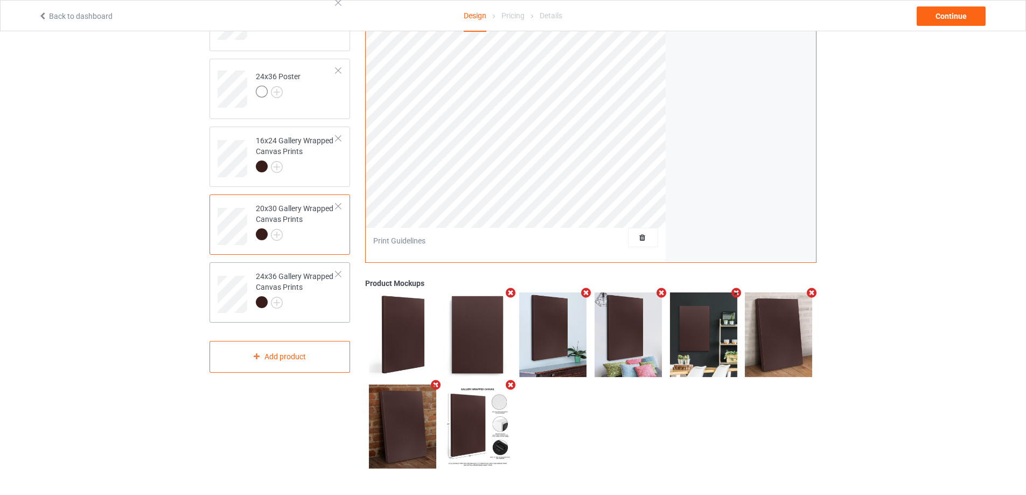
click at [291, 310] on div at bounding box center [296, 303] width 80 height 15
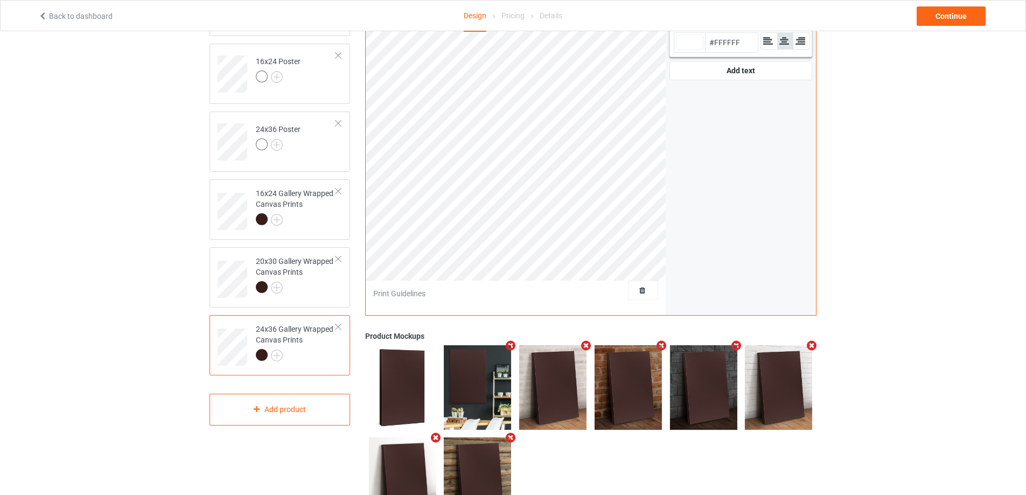
scroll to position [40, 0]
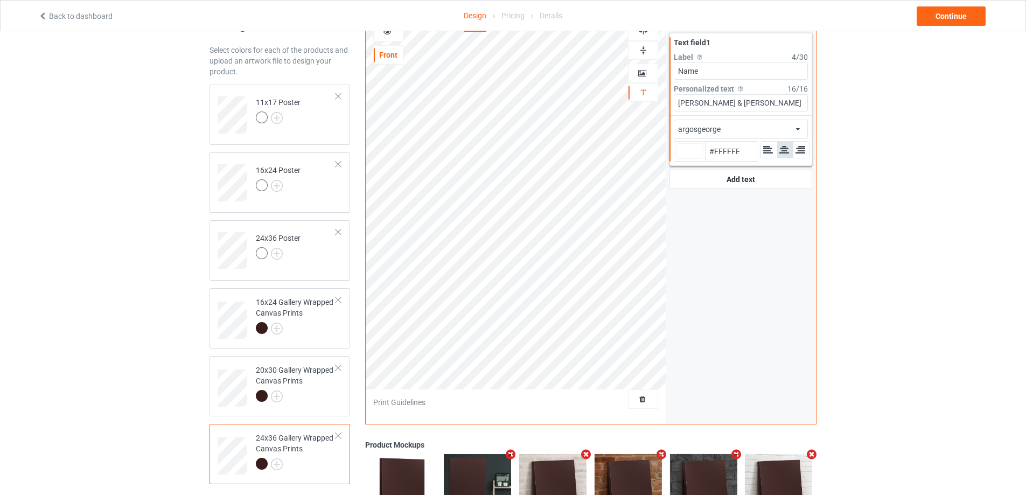
click at [685, 148] on div at bounding box center [689, 151] width 27 height 16
click at [685, 159] on input "#ffffff" at bounding box center [689, 166] width 27 height 15
type input "#fce966"
type input "#FCE966"
type input "#fce966"
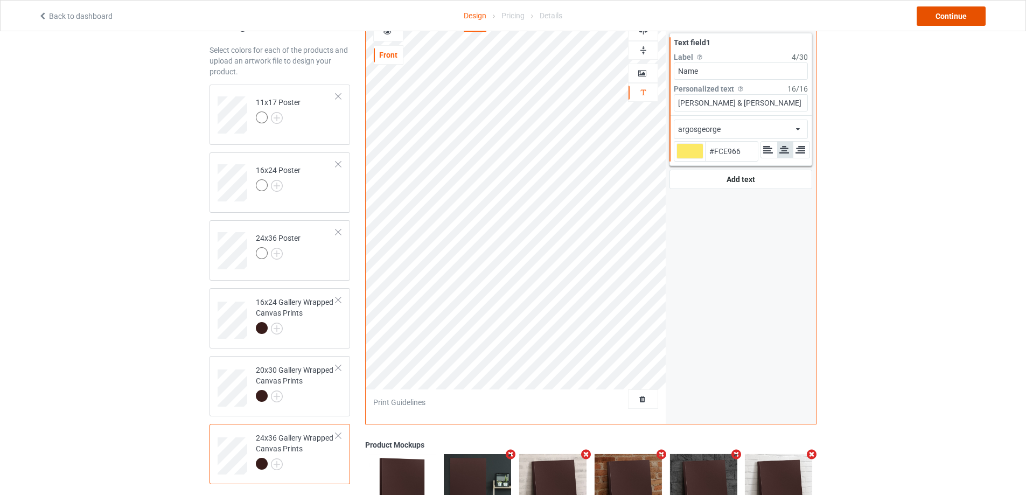
click at [954, 18] on div "Continue" at bounding box center [951, 15] width 69 height 19
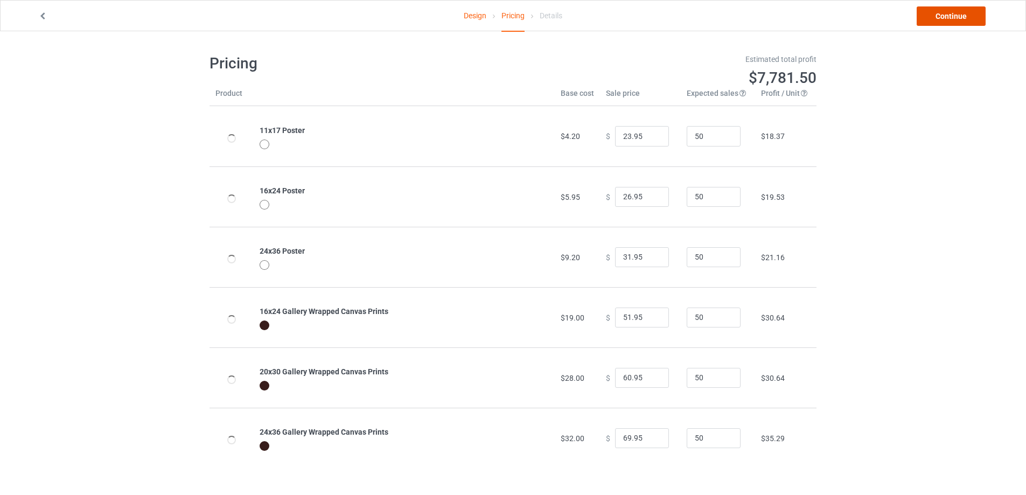
click at [954, 18] on link "Continue" at bounding box center [951, 15] width 69 height 19
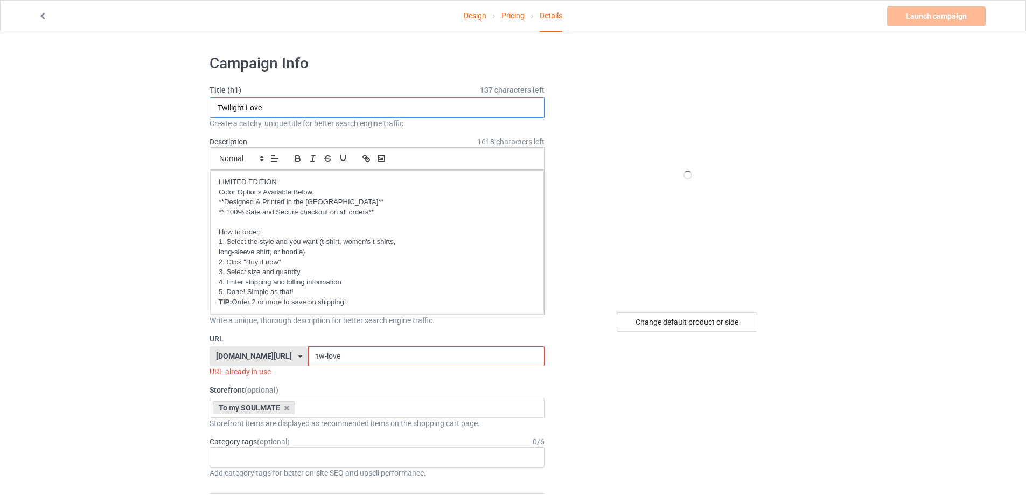
drag, startPoint x: 285, startPoint y: 105, endPoint x: 163, endPoint y: 97, distance: 122.5
paste input "À"
paste input "Af"
type input "Happily Ever After"
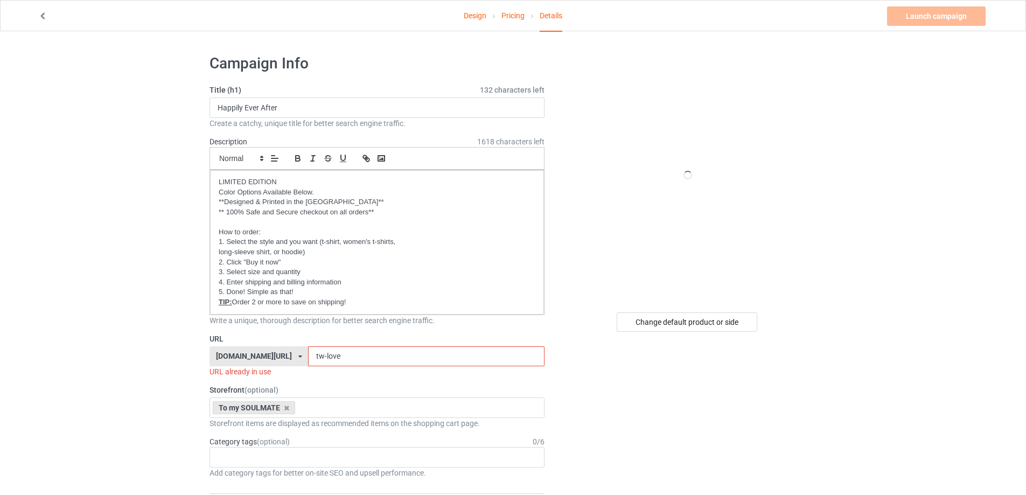
drag, startPoint x: 347, startPoint y: 360, endPoint x: 191, endPoint y: 359, distance: 156.2
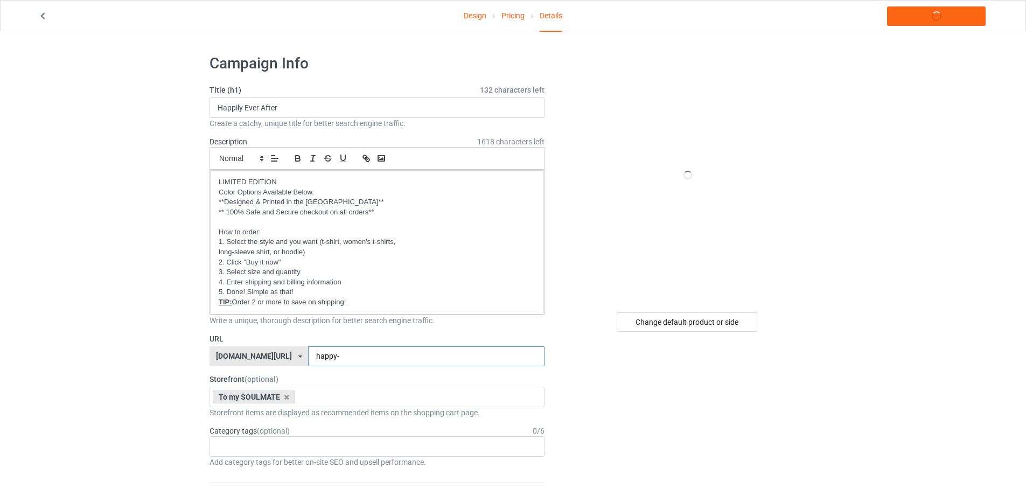
paste input "à"
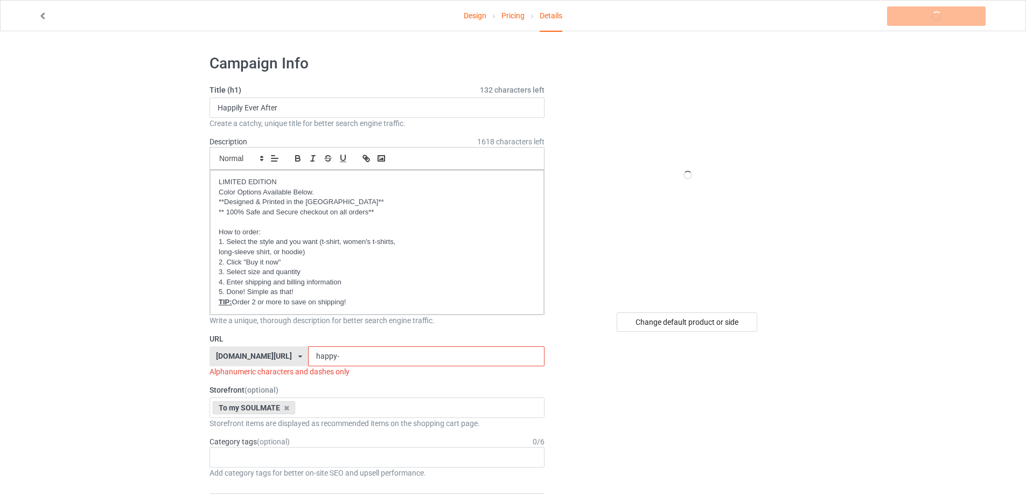
paste input "af"
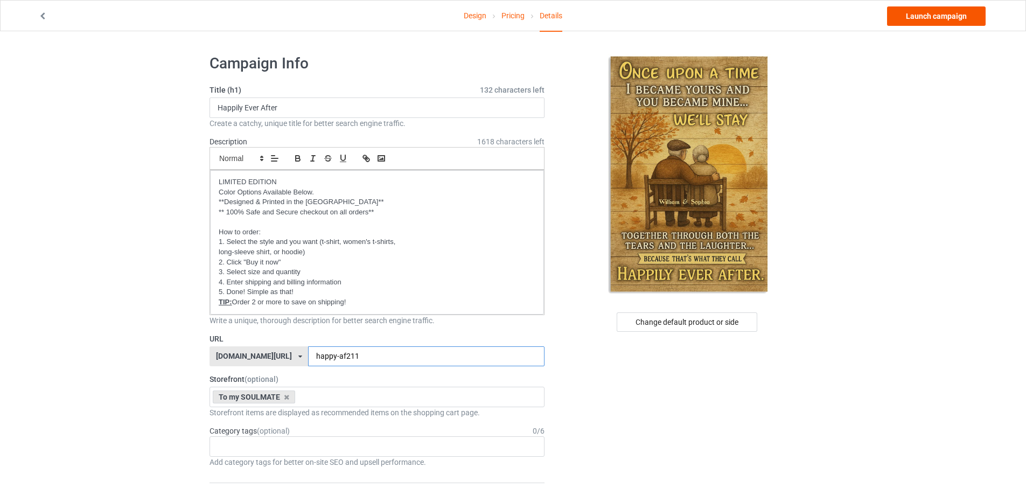
type input "happy-af211"
click at [931, 18] on link "Launch campaign" at bounding box center [936, 15] width 99 height 19
